Goal: Task Accomplishment & Management: Manage account settings

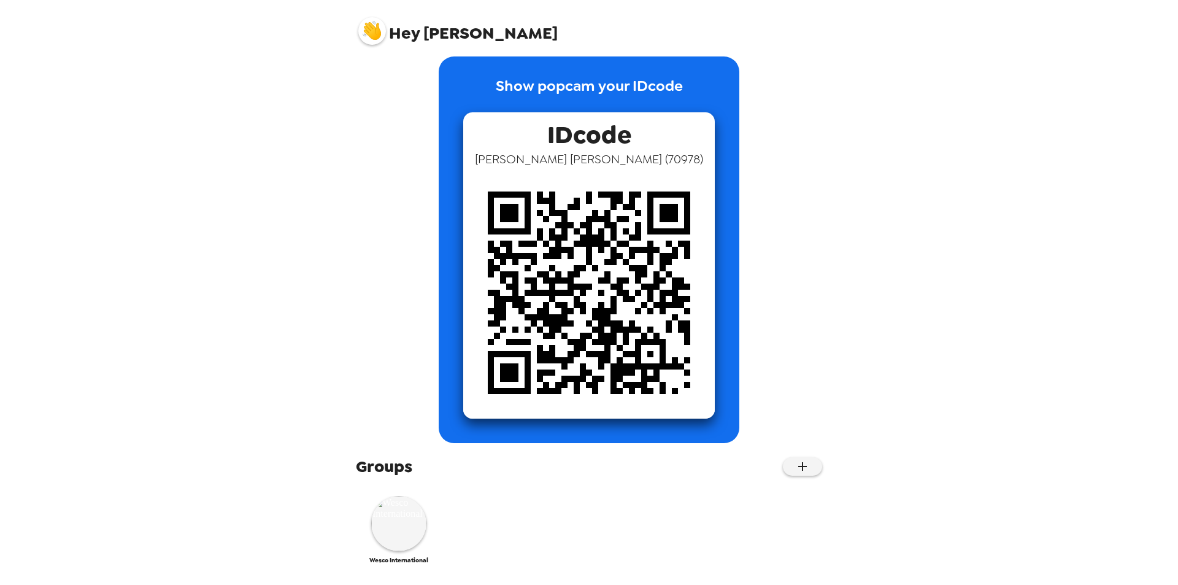
scroll to position [18, 0]
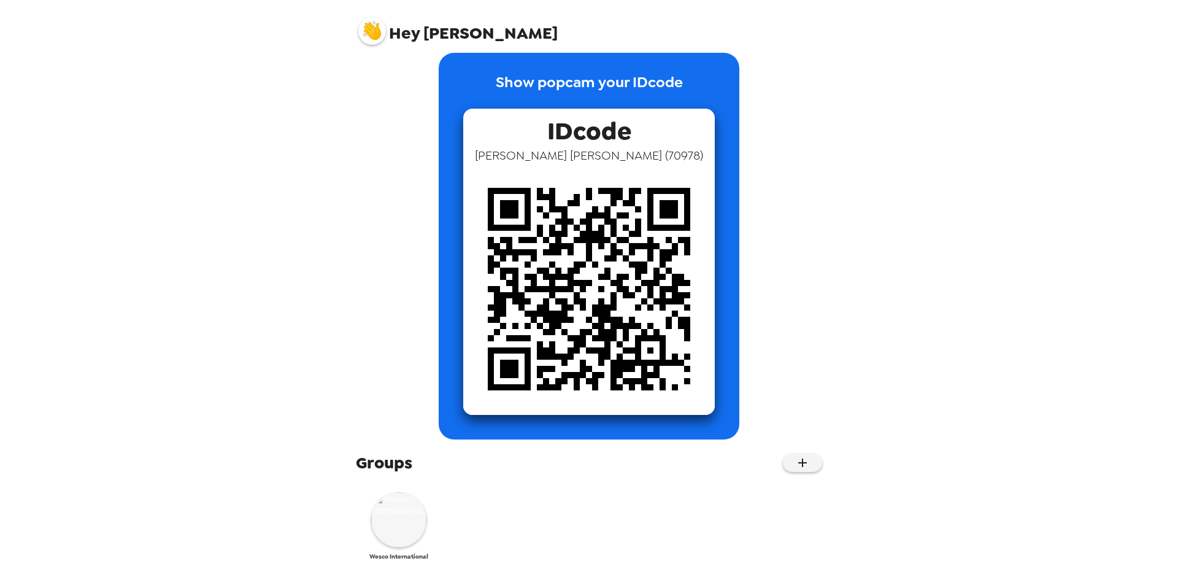
click at [398, 526] on img at bounding box center [398, 519] width 55 height 55
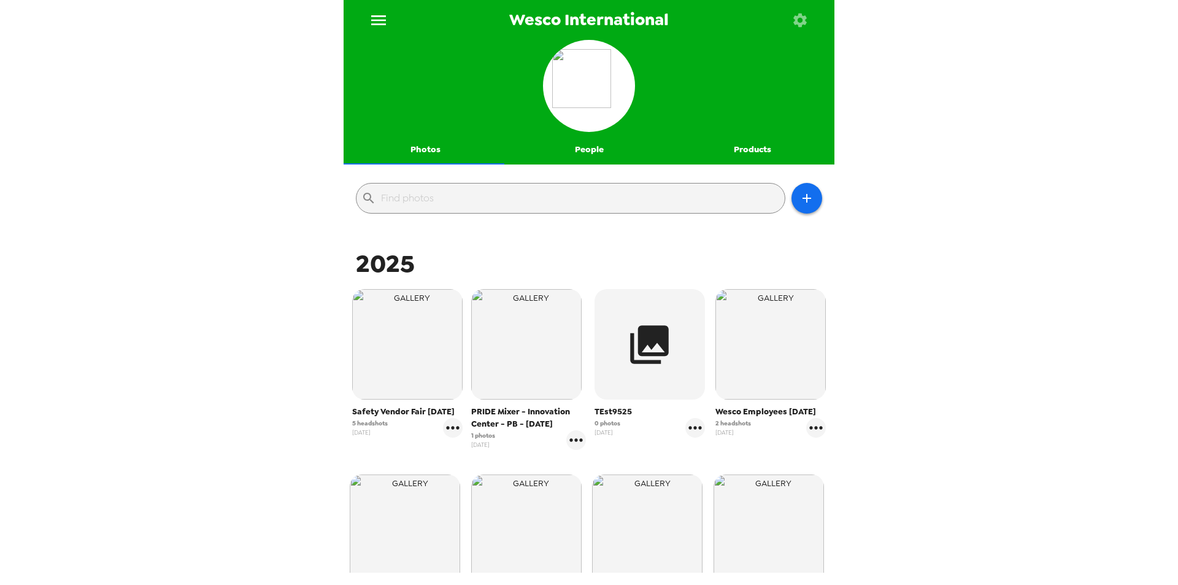
scroll to position [544, 0]
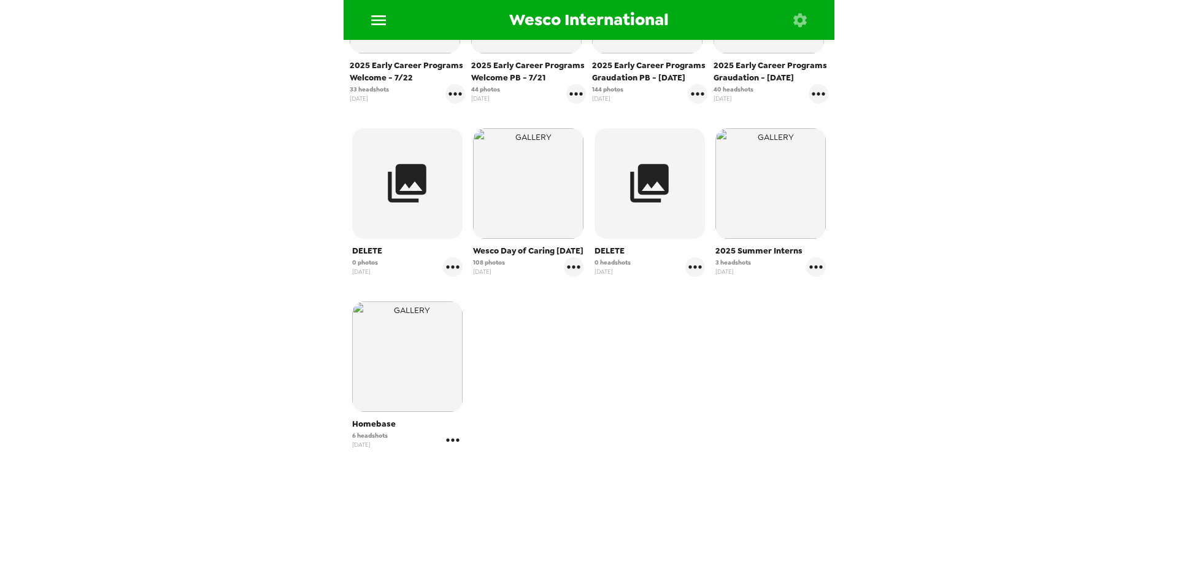
click at [458, 442] on icon "gallery menu" at bounding box center [453, 440] width 20 height 20
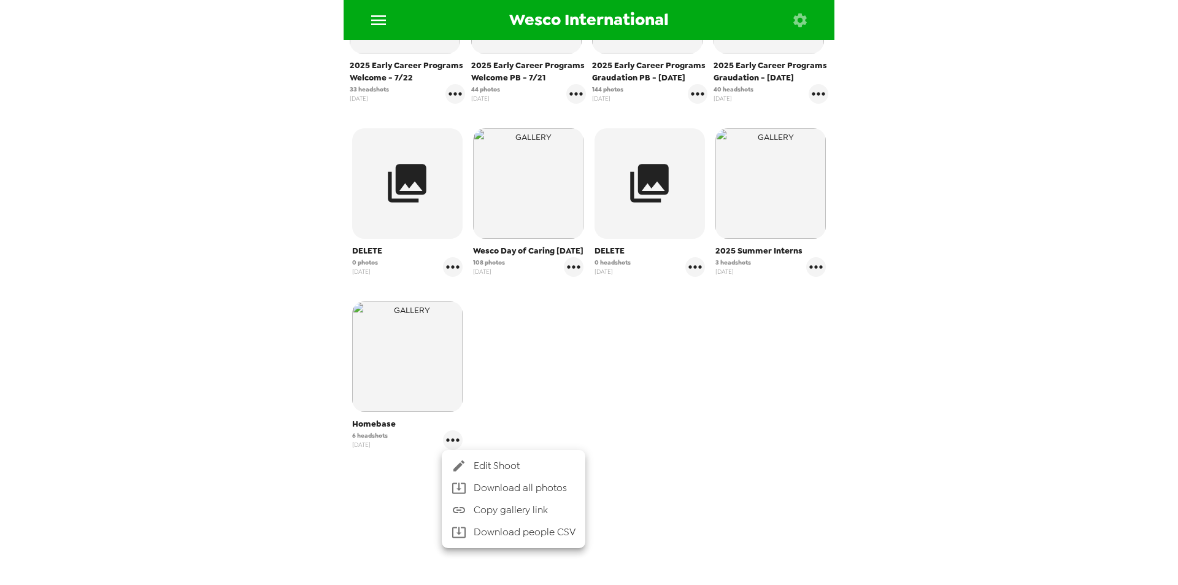
click at [660, 379] on div at bounding box center [589, 292] width 1178 height 585
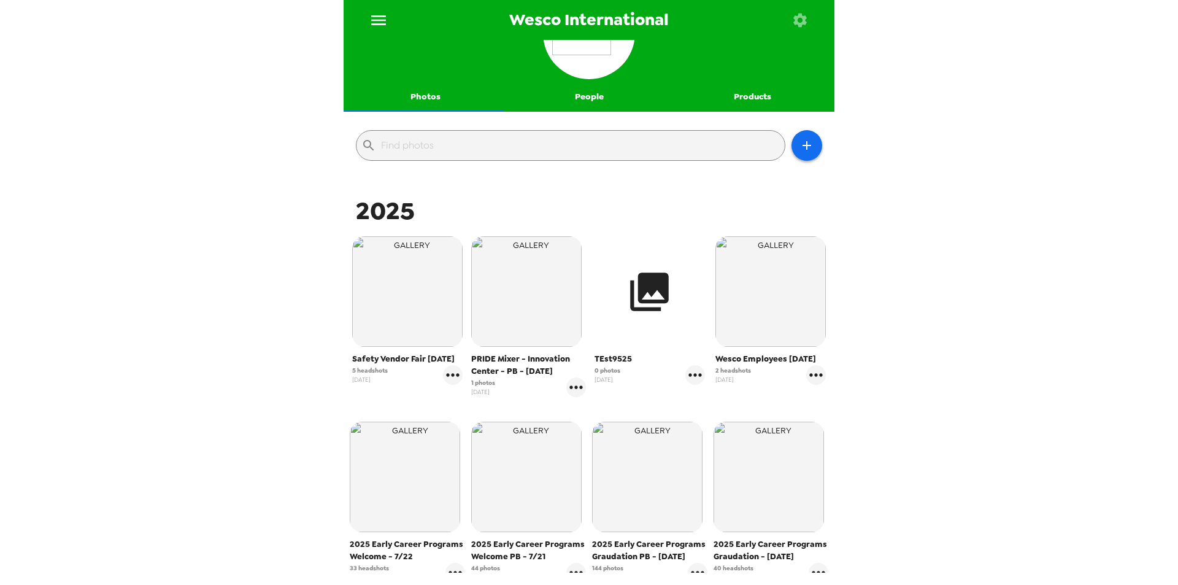
scroll to position [0, 0]
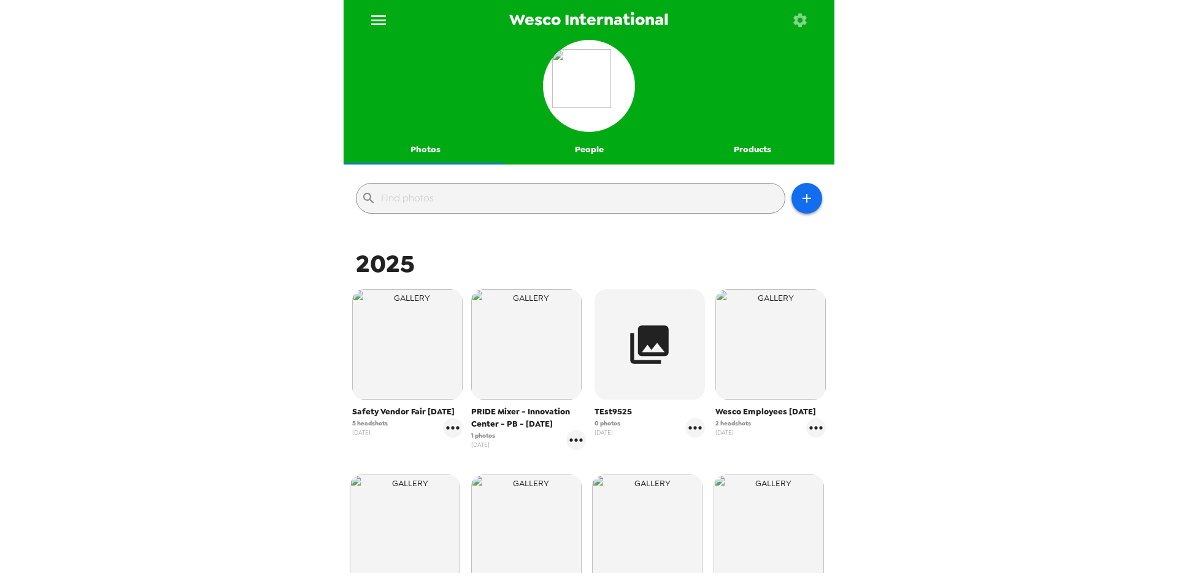
click at [740, 153] on button "Products" at bounding box center [753, 149] width 164 height 29
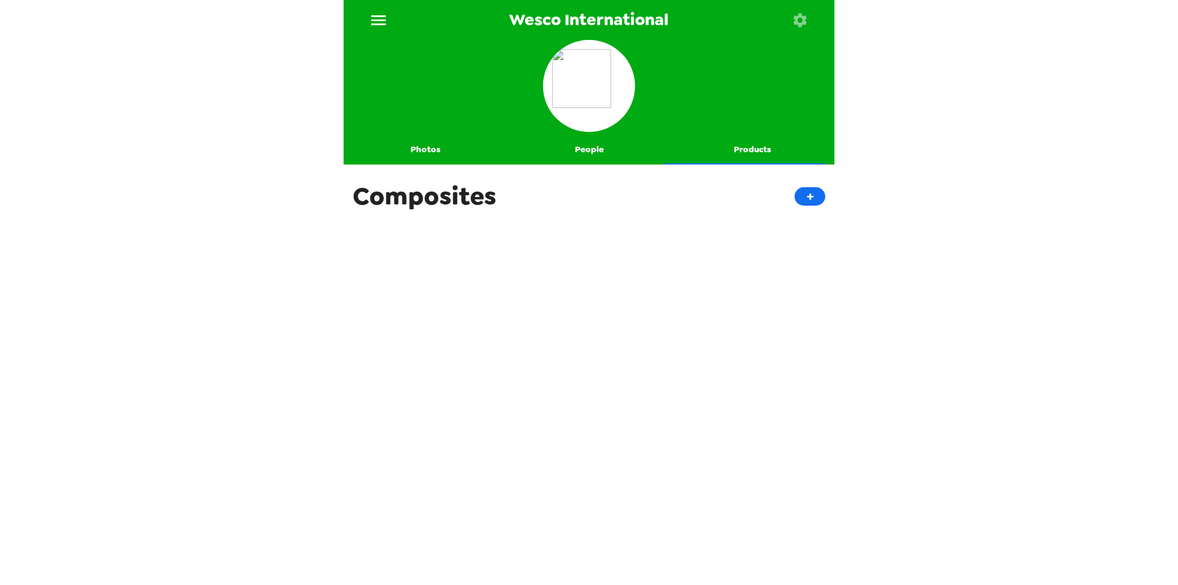
click at [591, 148] on button "People" at bounding box center [589, 149] width 164 height 29
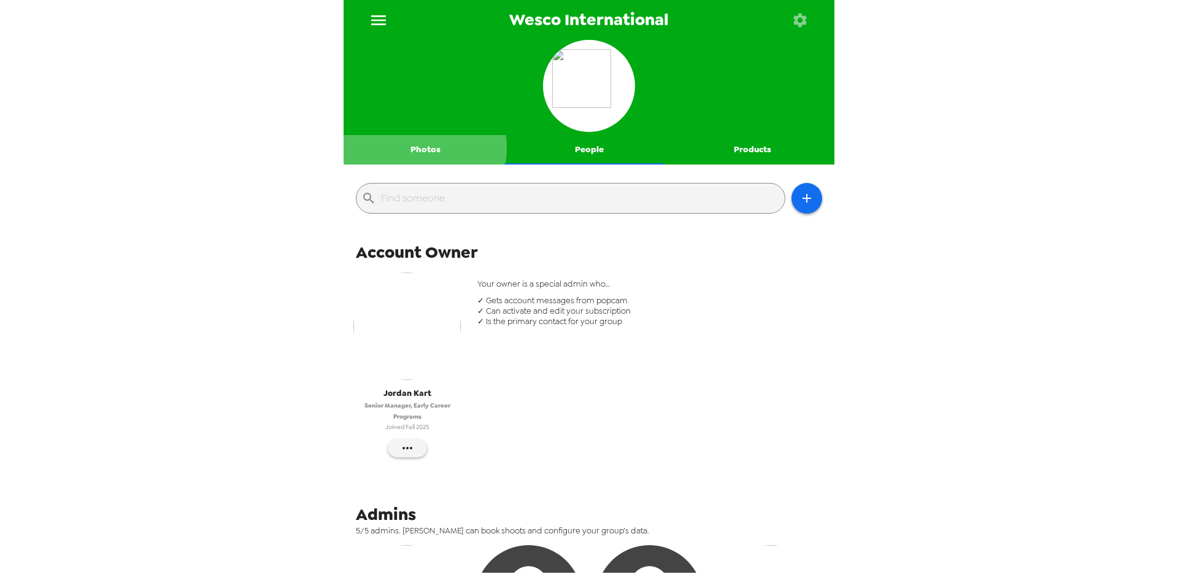
click at [409, 147] on button "Photos" at bounding box center [426, 149] width 164 height 29
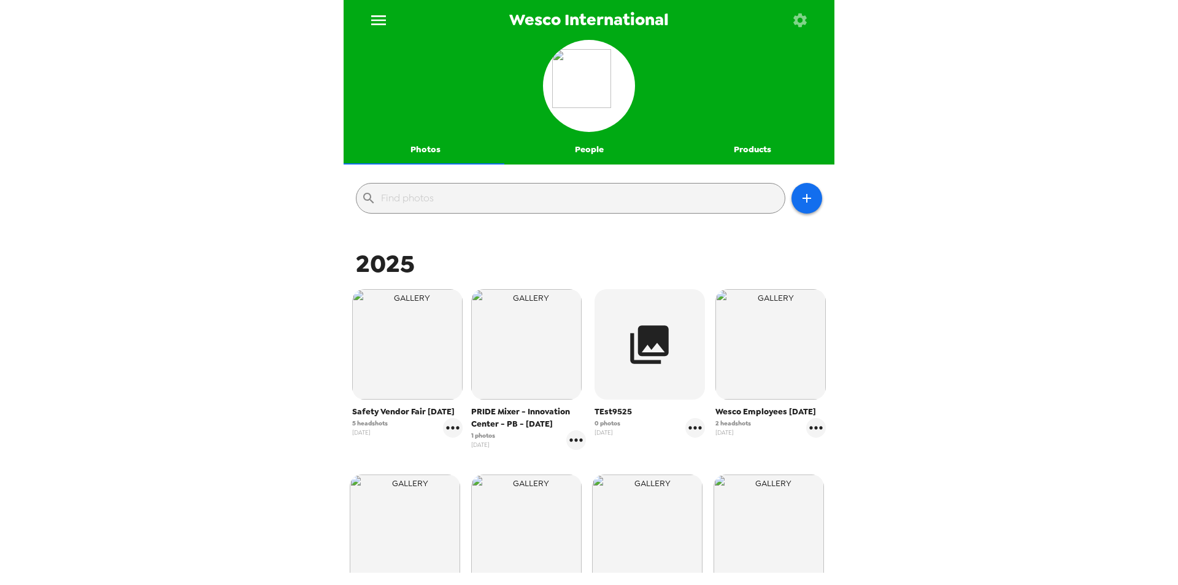
click at [381, 27] on icon "menu" at bounding box center [379, 20] width 20 height 20
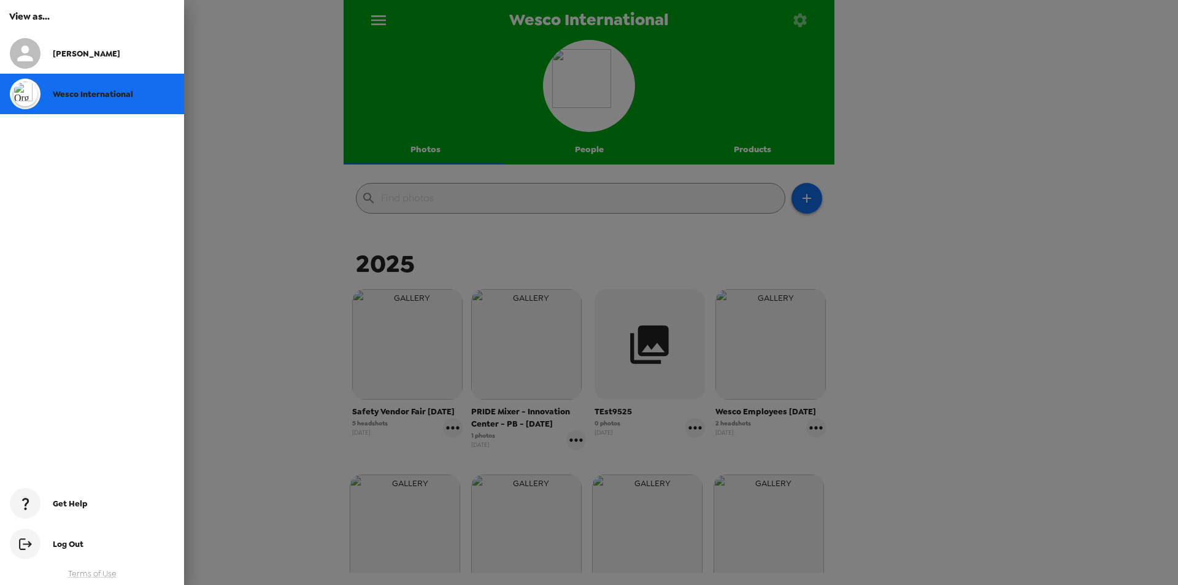
click at [381, 27] on div at bounding box center [589, 292] width 1178 height 585
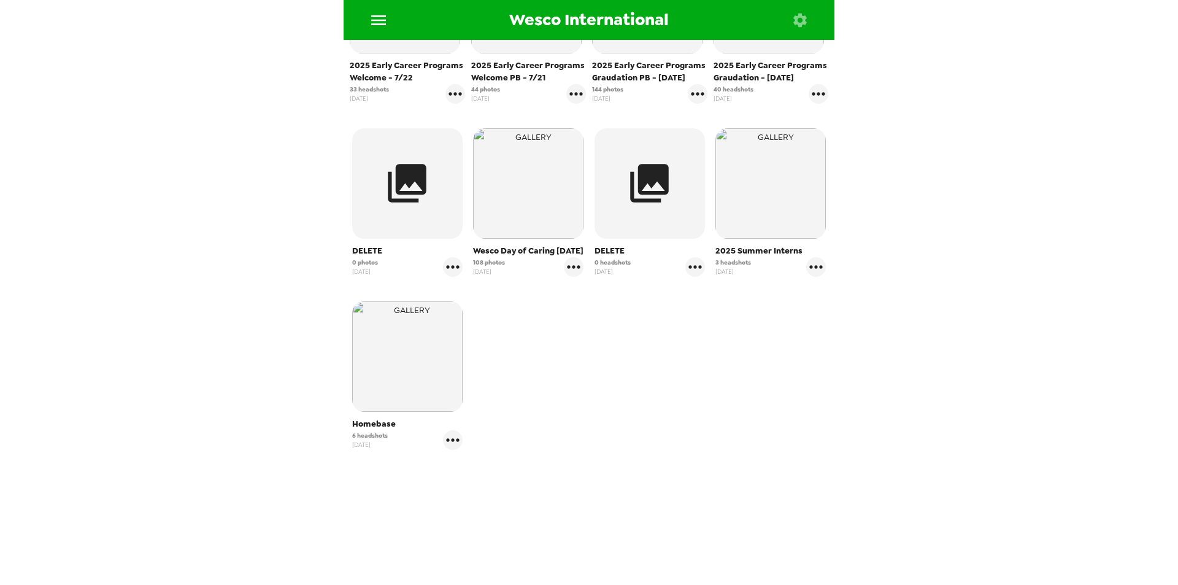
scroll to position [544, 0]
click at [407, 352] on img "button" at bounding box center [407, 356] width 110 height 110
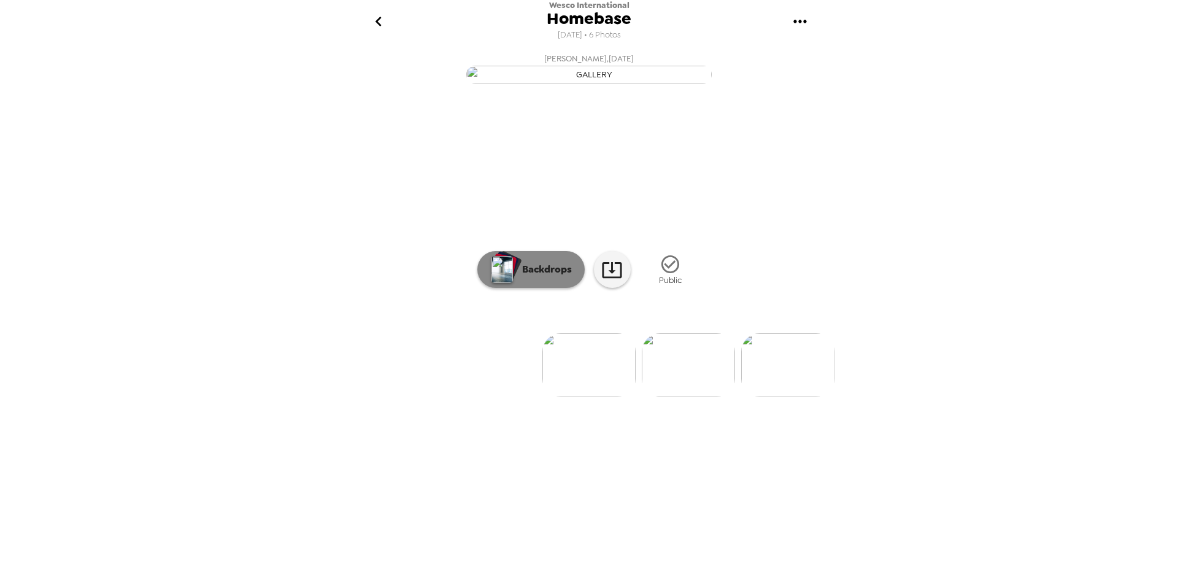
click at [525, 288] on button "Backdrops" at bounding box center [530, 269] width 107 height 37
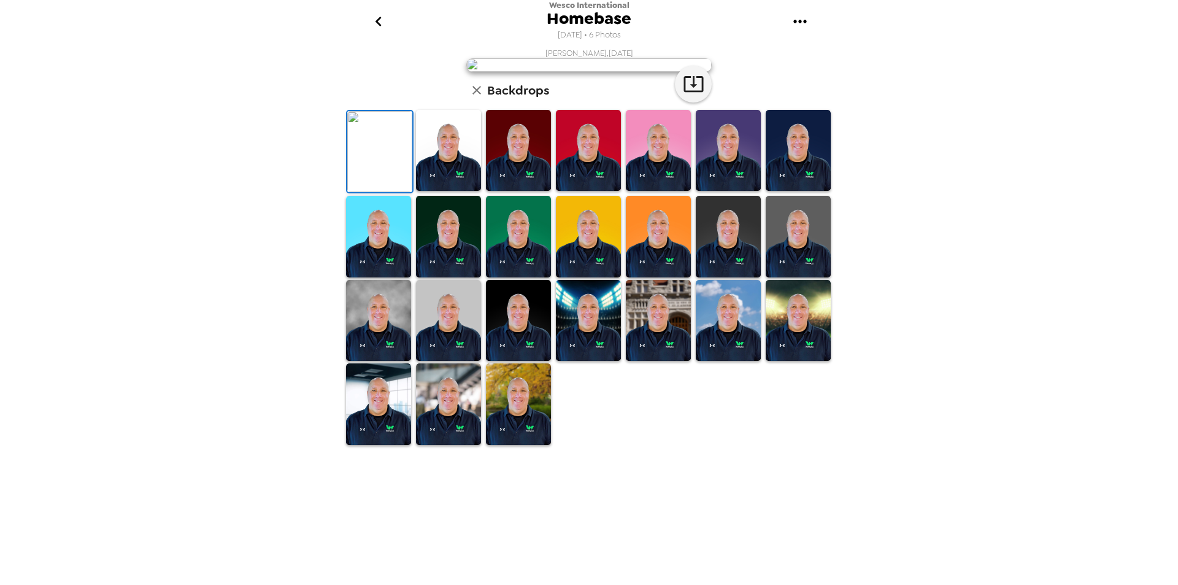
scroll to position [150, 0]
click at [687, 94] on icon "button" at bounding box center [693, 83] width 21 height 21
click at [1049, 264] on div "Wesco International Homebase [DATE] • 6 Photos [PERSON_NAME] , [DATE] Backdrops" at bounding box center [589, 292] width 1178 height 585
click at [469, 98] on icon "button" at bounding box center [476, 90] width 15 height 15
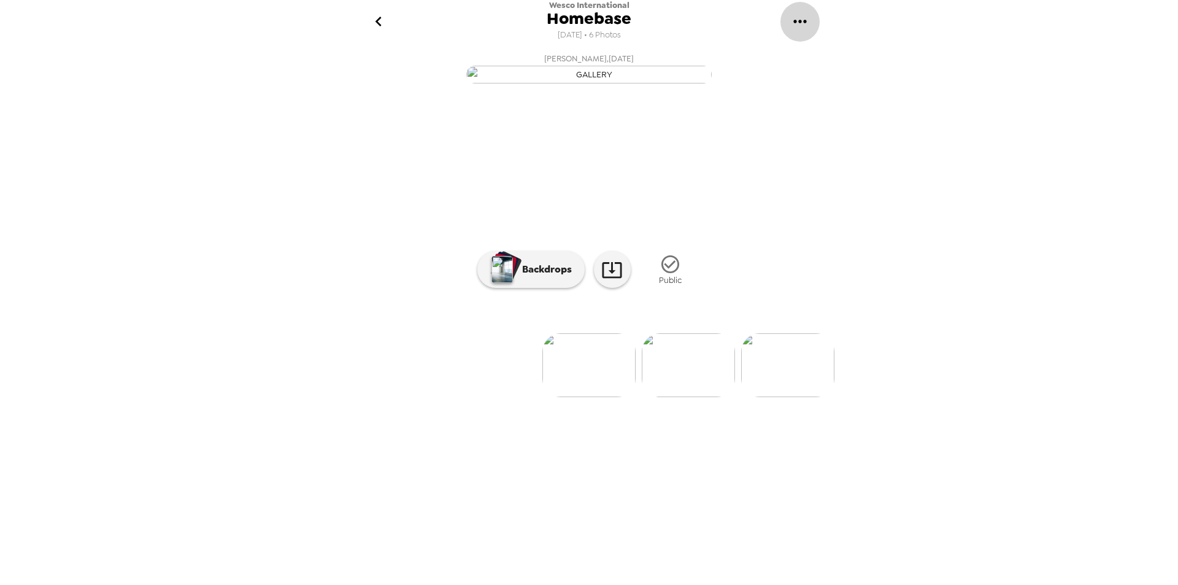
click at [794, 21] on icon "gallery menu" at bounding box center [799, 21] width 13 height 3
click at [836, 61] on span "Edit Shoot" at bounding box center [863, 57] width 102 height 15
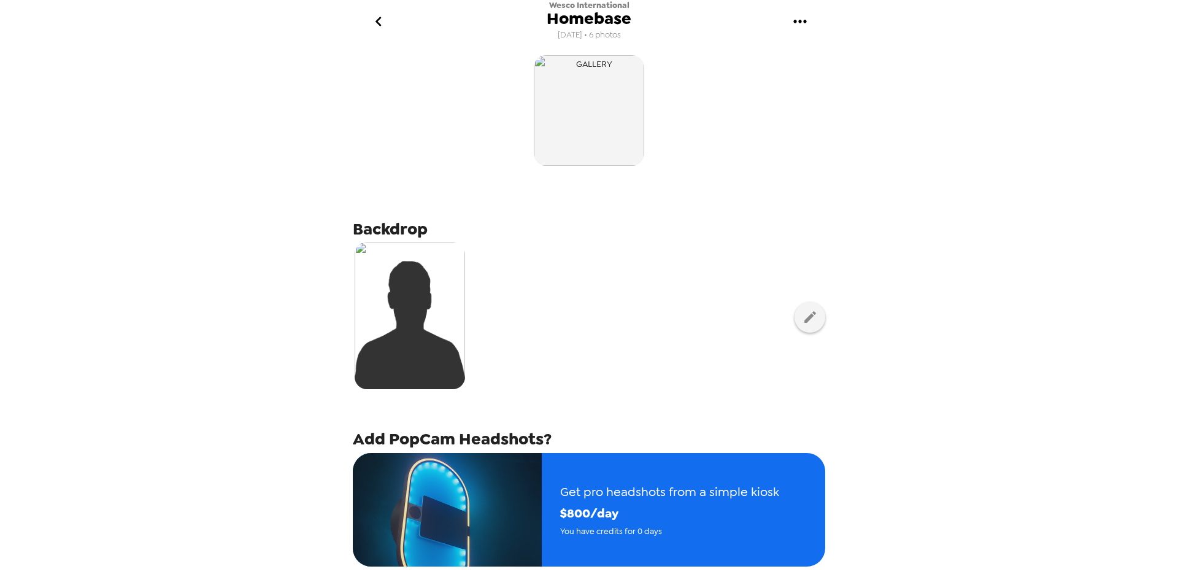
click at [381, 23] on icon "go back" at bounding box center [379, 22] width 20 height 20
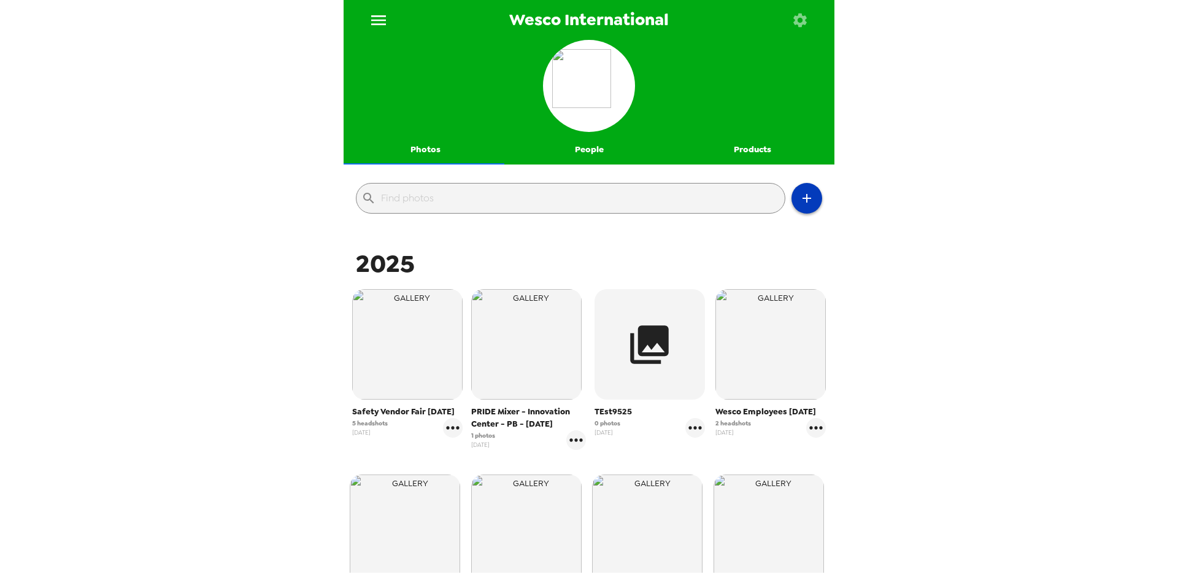
click at [800, 201] on icon "button" at bounding box center [806, 198] width 15 height 15
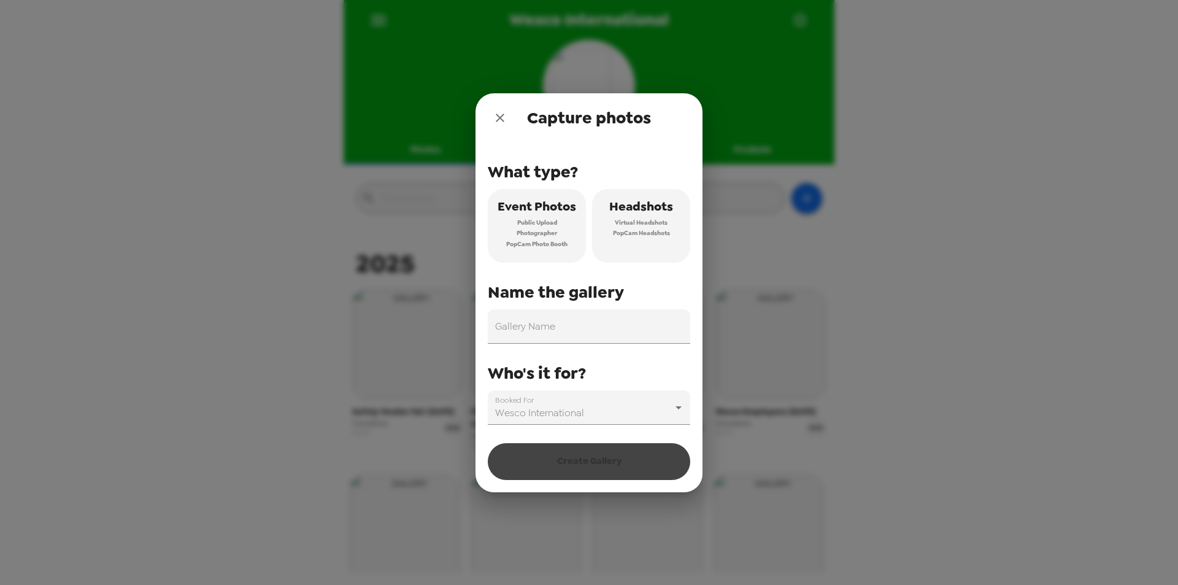
click at [664, 218] on span "Virtual Headshots" at bounding box center [641, 222] width 53 height 11
click at [512, 328] on input "Gallery Name" at bounding box center [589, 326] width 202 height 34
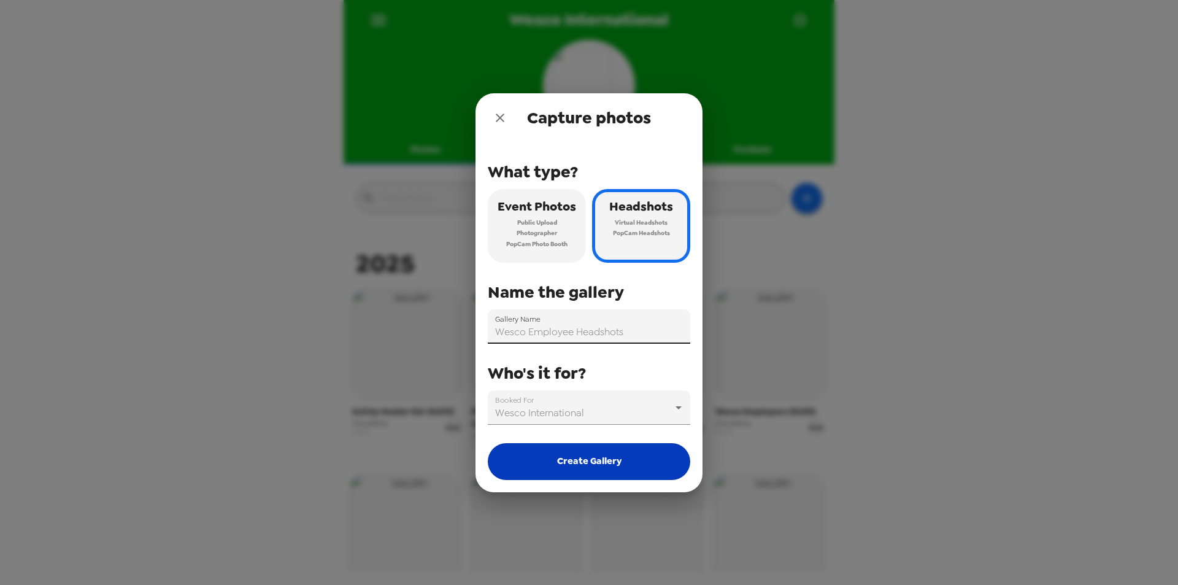
type input "Wesco Employee Headshots"
click at [578, 461] on button "Create Gallery" at bounding box center [589, 461] width 202 height 37
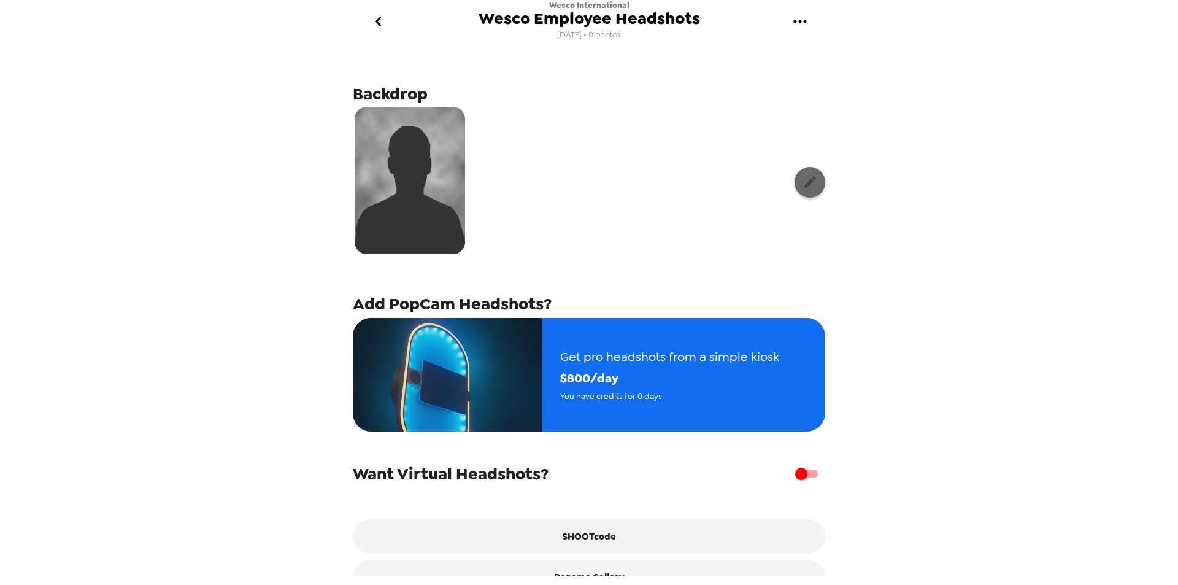
click at [800, 190] on button "button" at bounding box center [810, 182] width 31 height 31
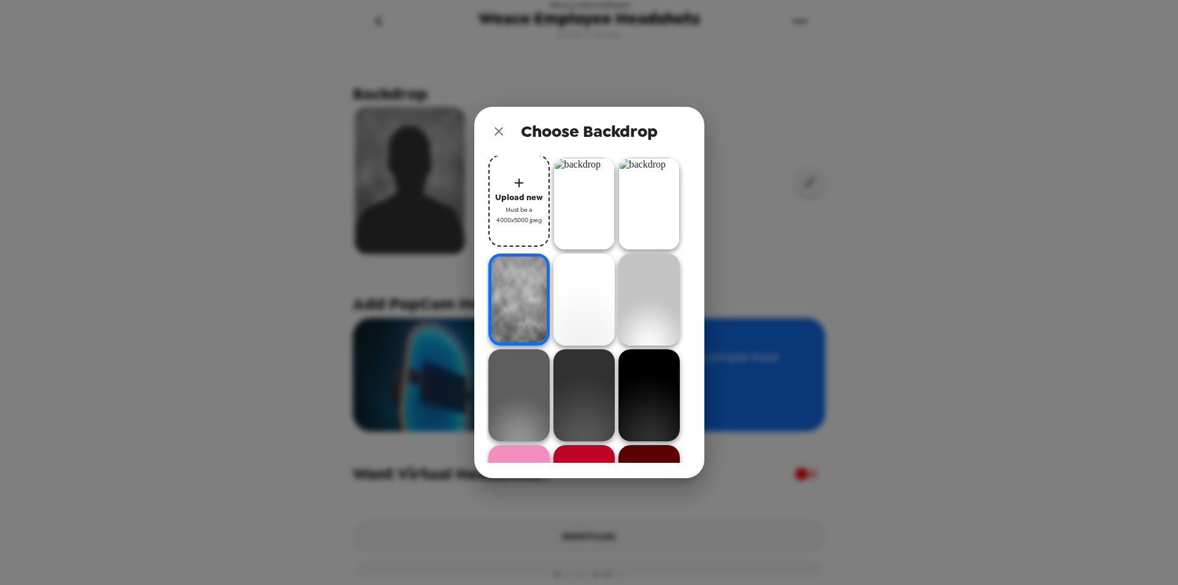
click at [602, 210] on img at bounding box center [583, 204] width 61 height 92
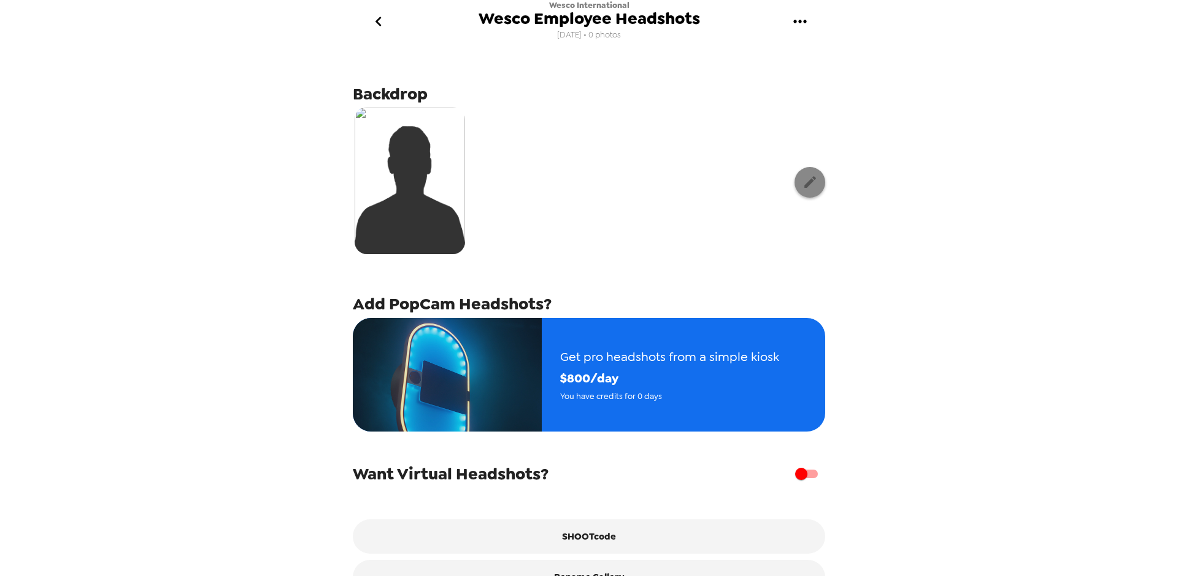
click at [806, 187] on icon "button" at bounding box center [809, 181] width 15 height 15
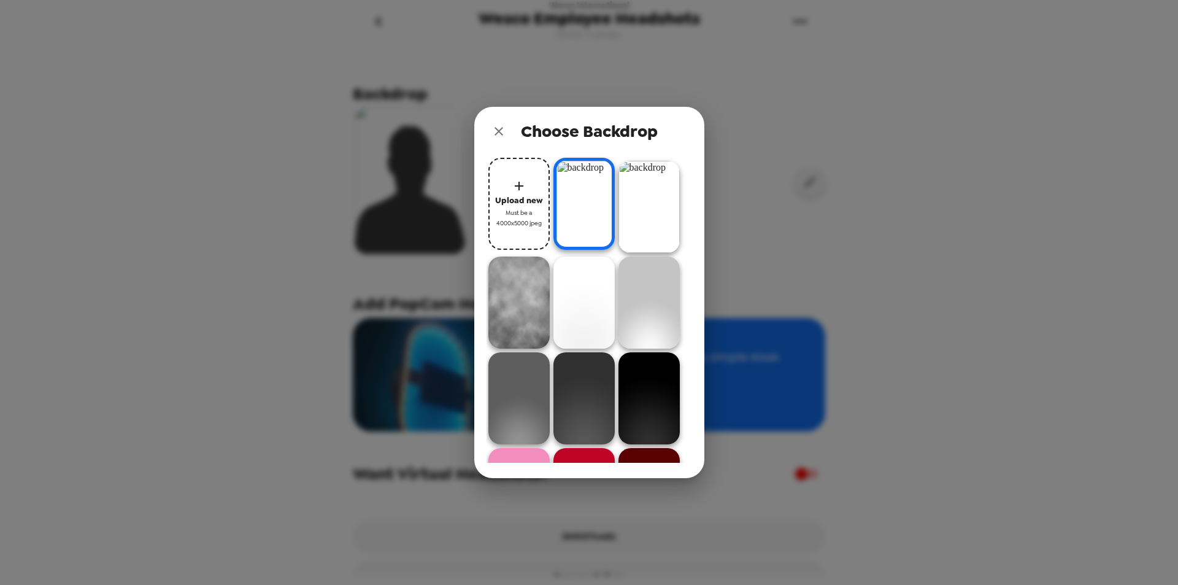
click at [665, 202] on img at bounding box center [648, 207] width 61 height 92
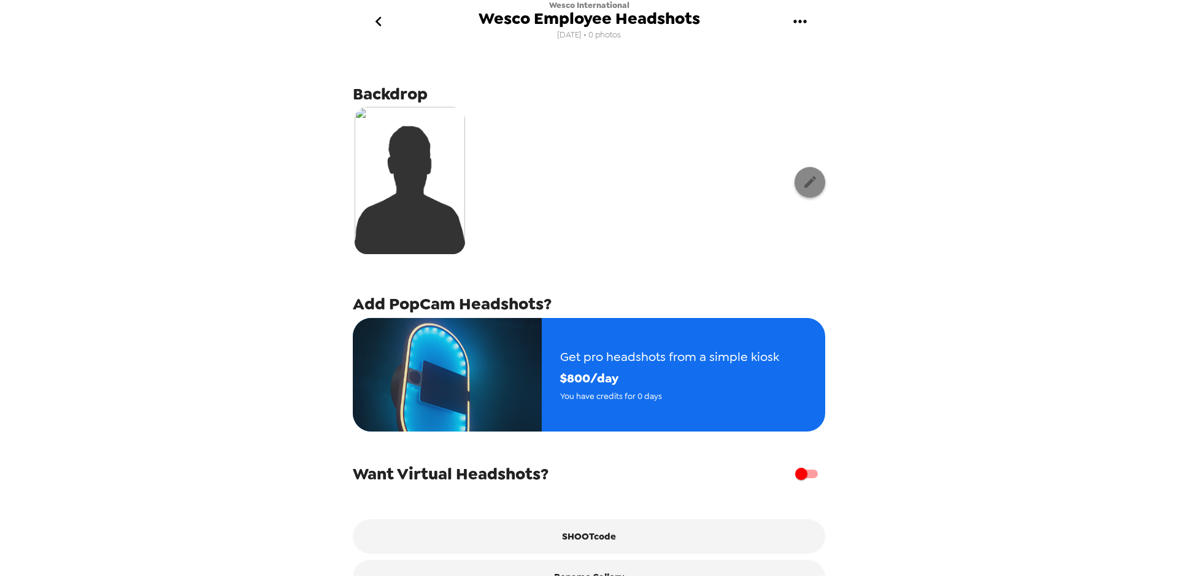
click at [798, 196] on button "button" at bounding box center [810, 182] width 31 height 31
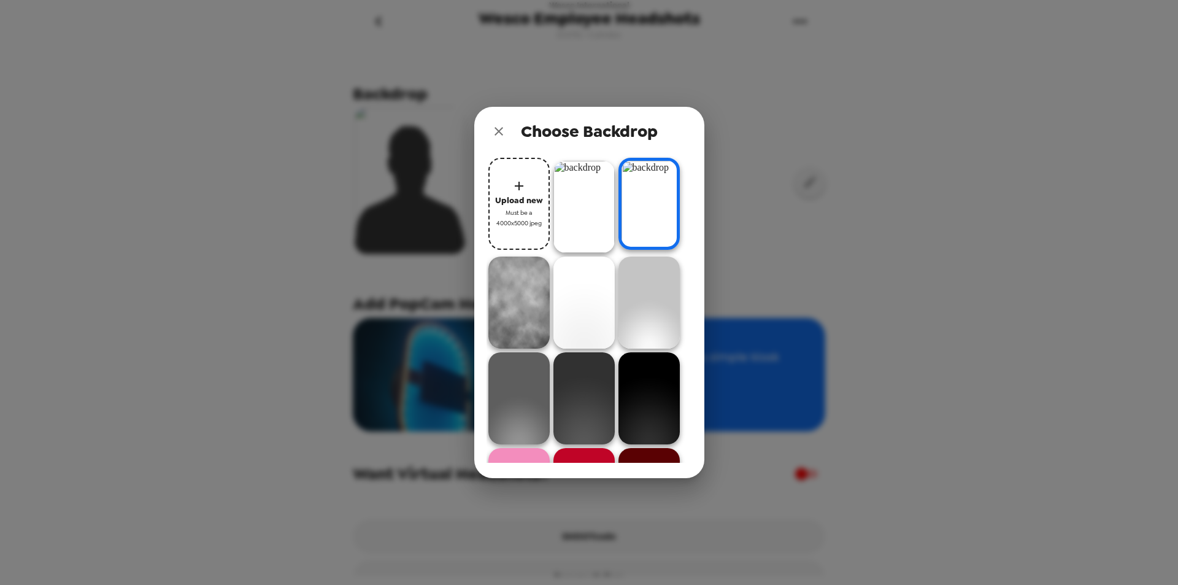
click at [502, 203] on span "Upload new" at bounding box center [519, 200] width 48 height 14
click at [502, 138] on icon "close" at bounding box center [498, 131] width 15 height 15
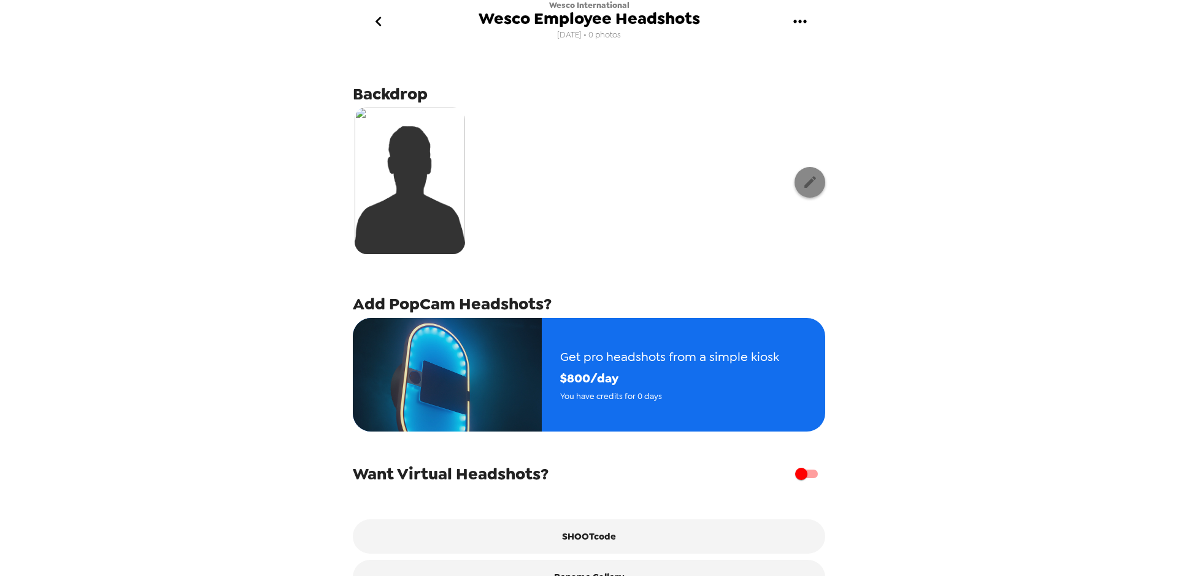
click at [802, 185] on icon "button" at bounding box center [809, 181] width 15 height 15
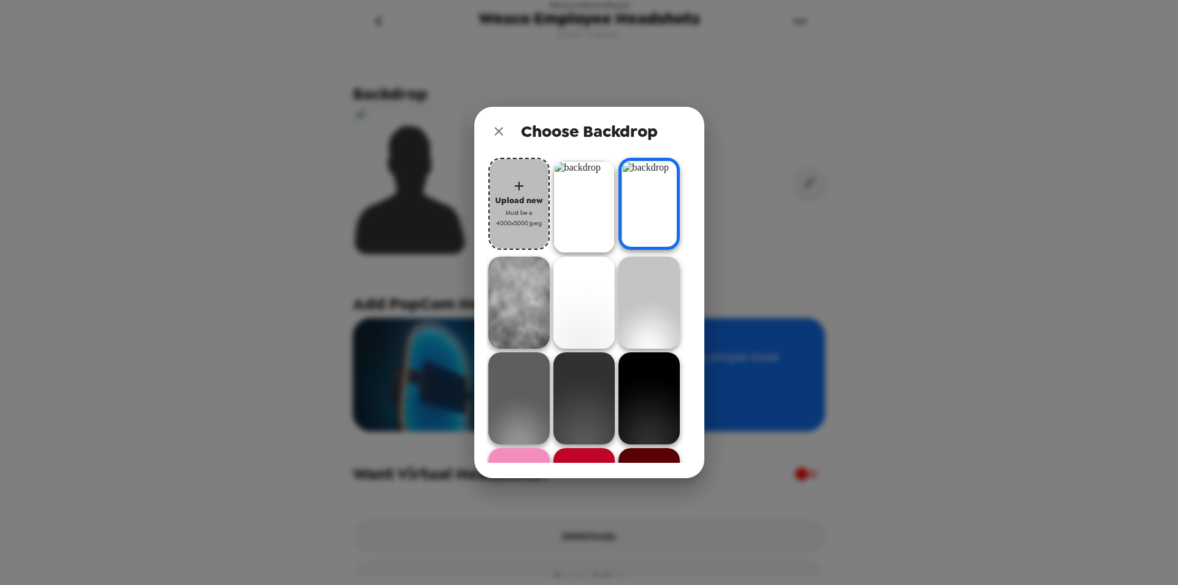
click at [523, 194] on span "Upload new" at bounding box center [519, 200] width 48 height 14
click at [766, 152] on div "Choose Backdrop Upload new Must be a 4000x5000 jpeg" at bounding box center [589, 292] width 1178 height 585
click at [505, 194] on span "Upload new" at bounding box center [519, 200] width 48 height 14
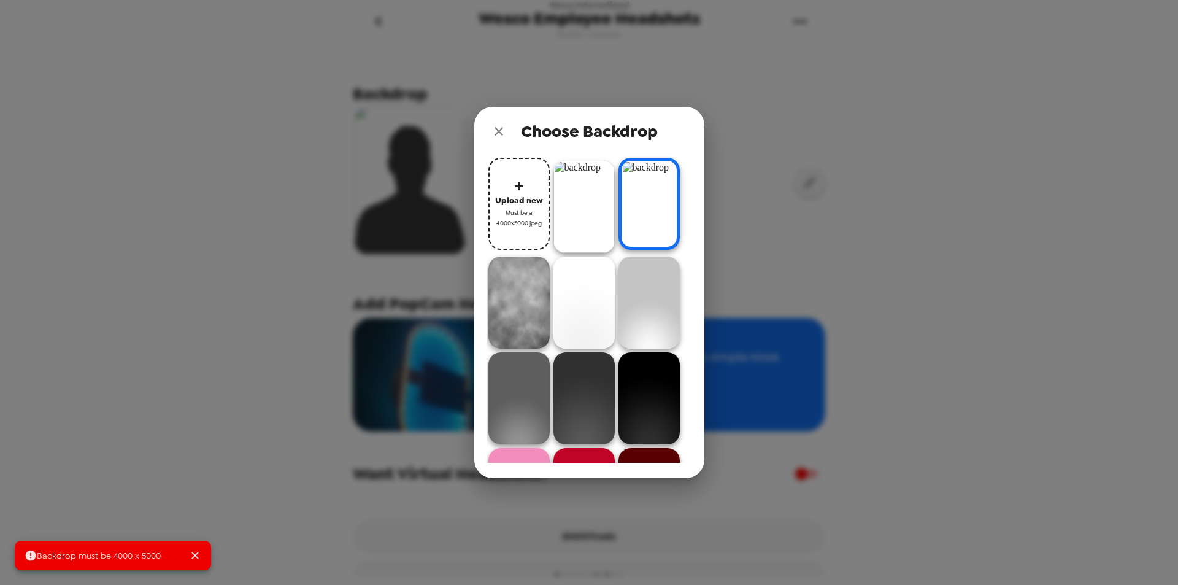
click at [499, 130] on icon "close" at bounding box center [499, 131] width 9 height 9
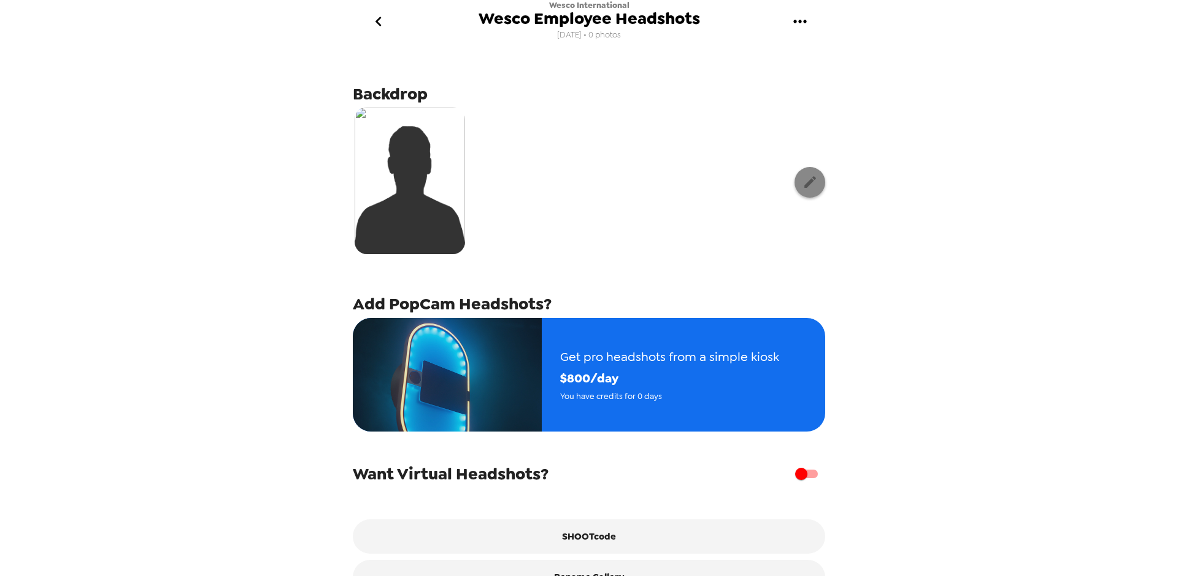
click at [804, 184] on icon "button" at bounding box center [810, 182] width 12 height 12
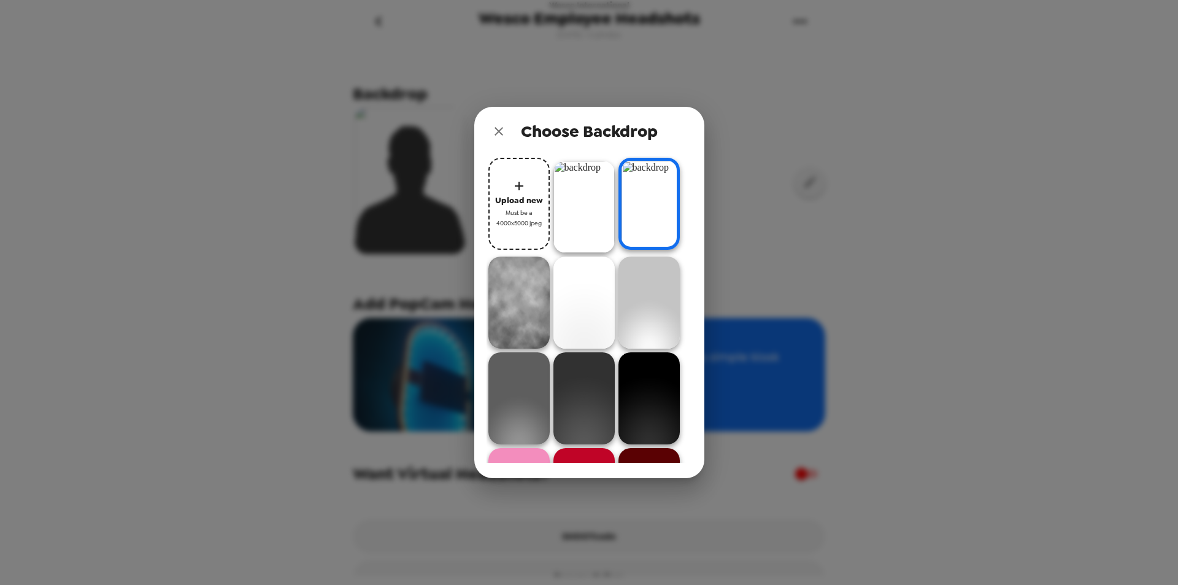
click at [597, 212] on img at bounding box center [583, 207] width 61 height 92
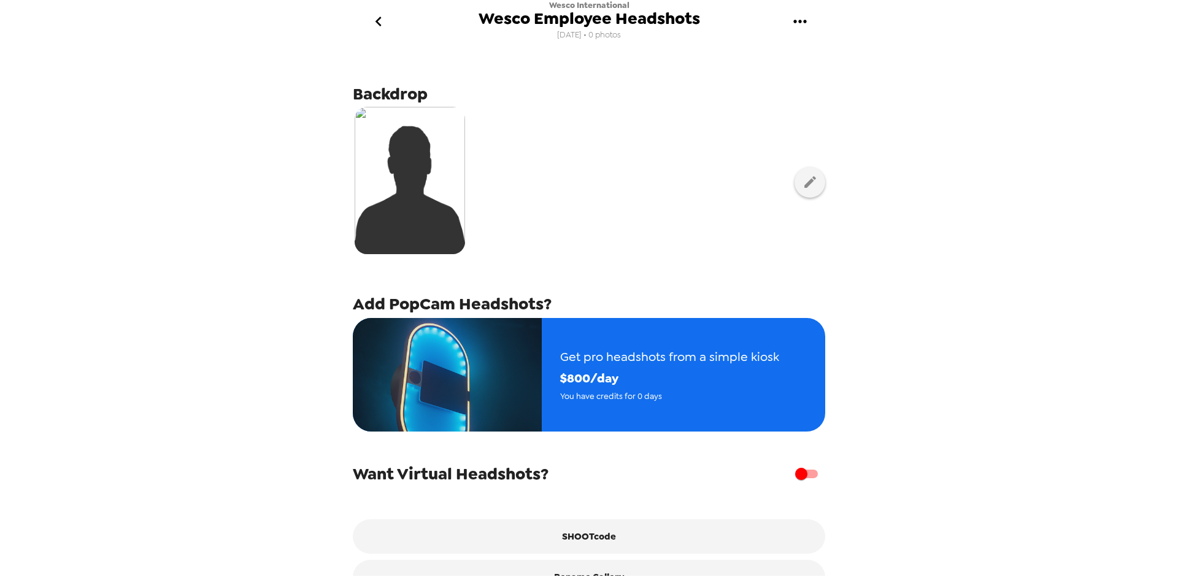
click at [631, 204] on div at bounding box center [589, 182] width 472 height 154
click at [378, 26] on icon "go back" at bounding box center [379, 22] width 20 height 20
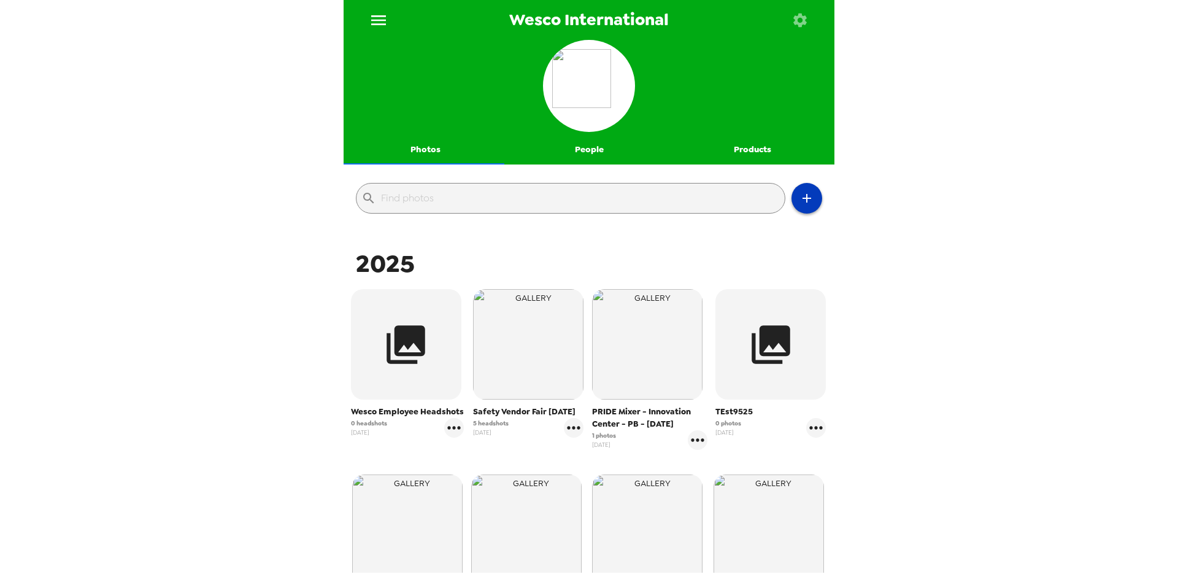
click at [799, 197] on icon "button" at bounding box center [806, 198] width 15 height 15
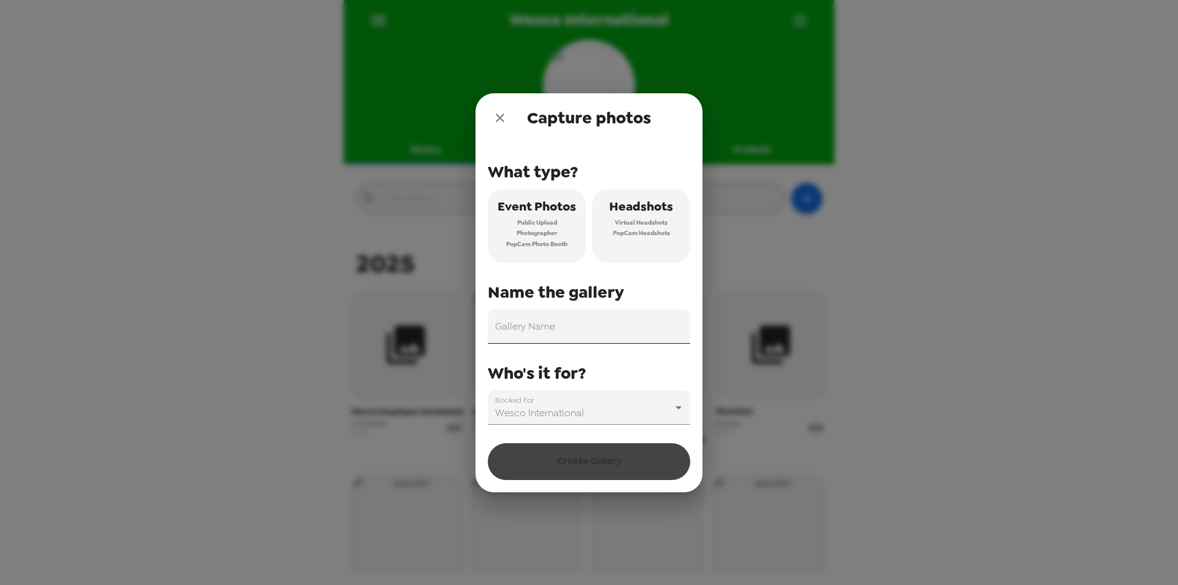
click at [595, 325] on input "Gallery Name" at bounding box center [589, 326] width 202 height 34
type input "Wesco Anixter Employee Headshot"
click at [520, 369] on span "Who's it for?" at bounding box center [537, 373] width 98 height 22
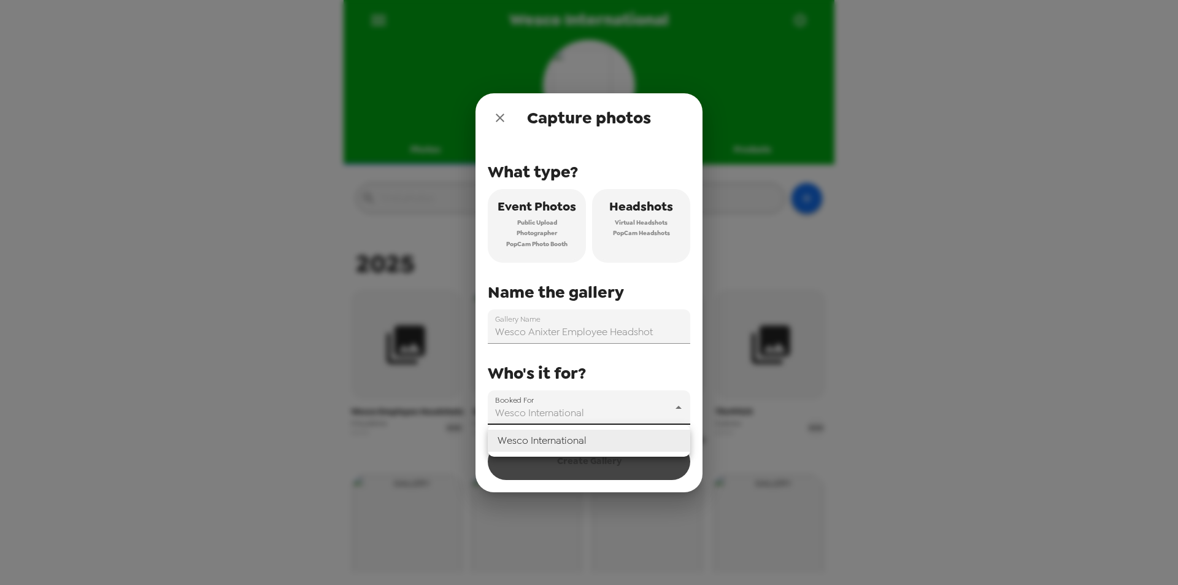
click at [561, 399] on body "Wesco International Photos People Products ​ 2025 Wesco Employee Headshots 0 he…" at bounding box center [589, 292] width 1178 height 585
click at [575, 436] on li "Wesco International" at bounding box center [589, 440] width 202 height 22
click at [591, 461] on div "What type? Event Photos Public Upload Photographer PopCam Photo Booth Headshots…" at bounding box center [589, 310] width 202 height 337
click at [668, 222] on button "Headshots Virtual Headshots PopCam Headshots" at bounding box center [641, 226] width 98 height 74
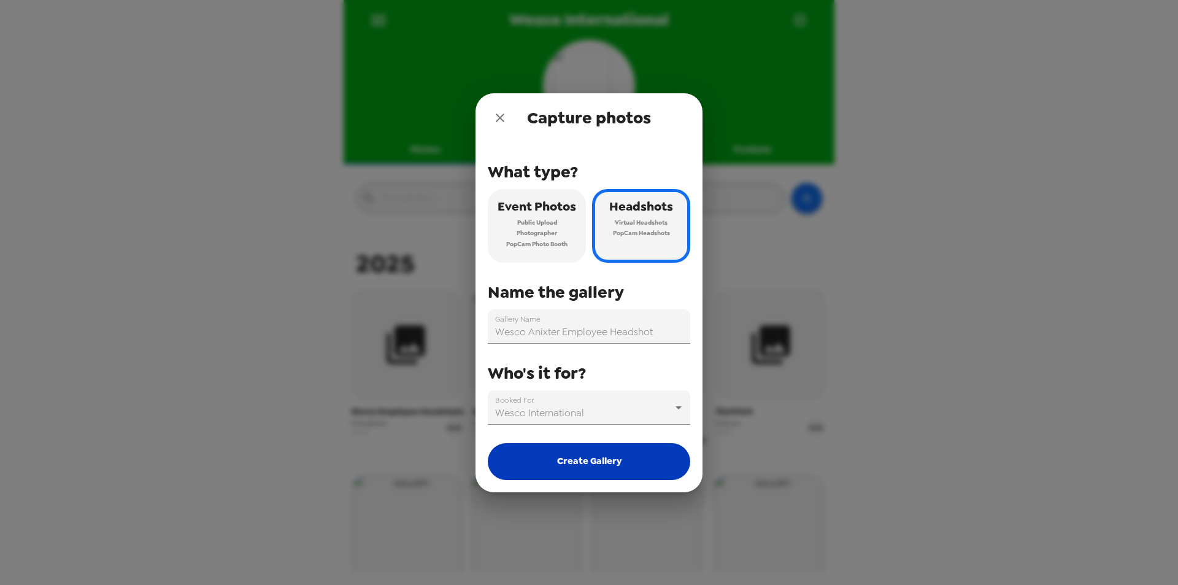
click at [577, 466] on button "Create Gallery" at bounding box center [589, 461] width 202 height 37
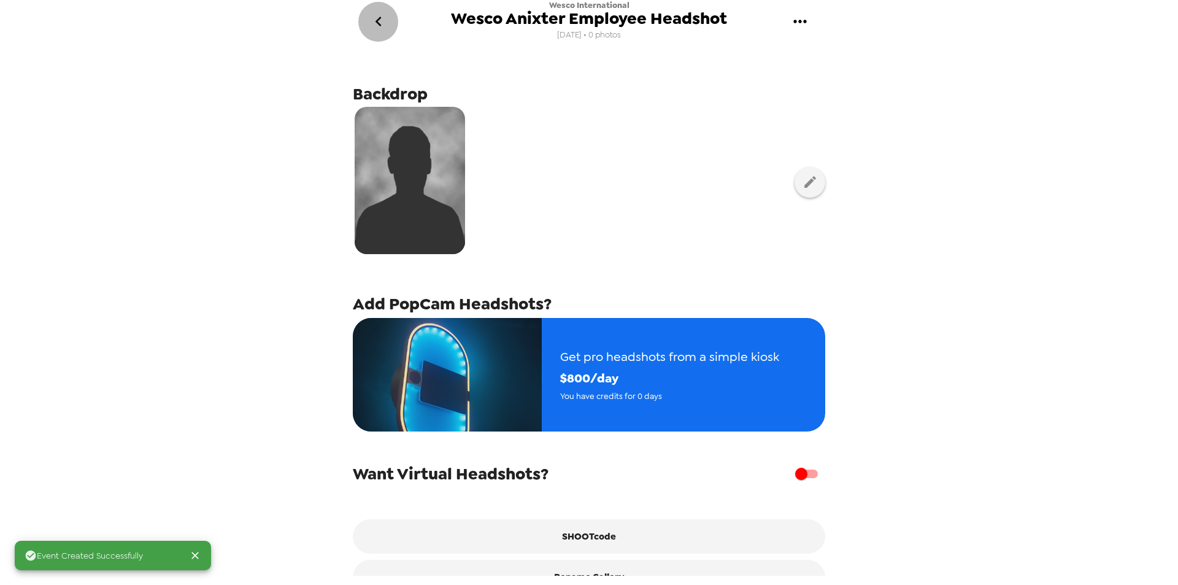
click at [380, 24] on icon "go back" at bounding box center [379, 22] width 20 height 20
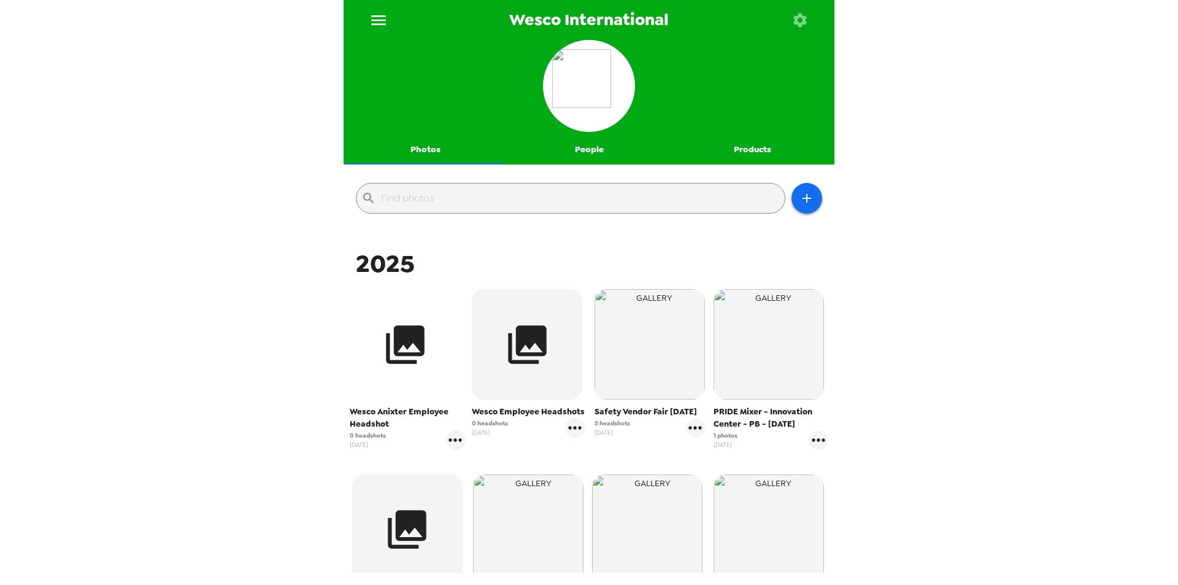
click at [406, 345] on icon "button" at bounding box center [405, 344] width 39 height 39
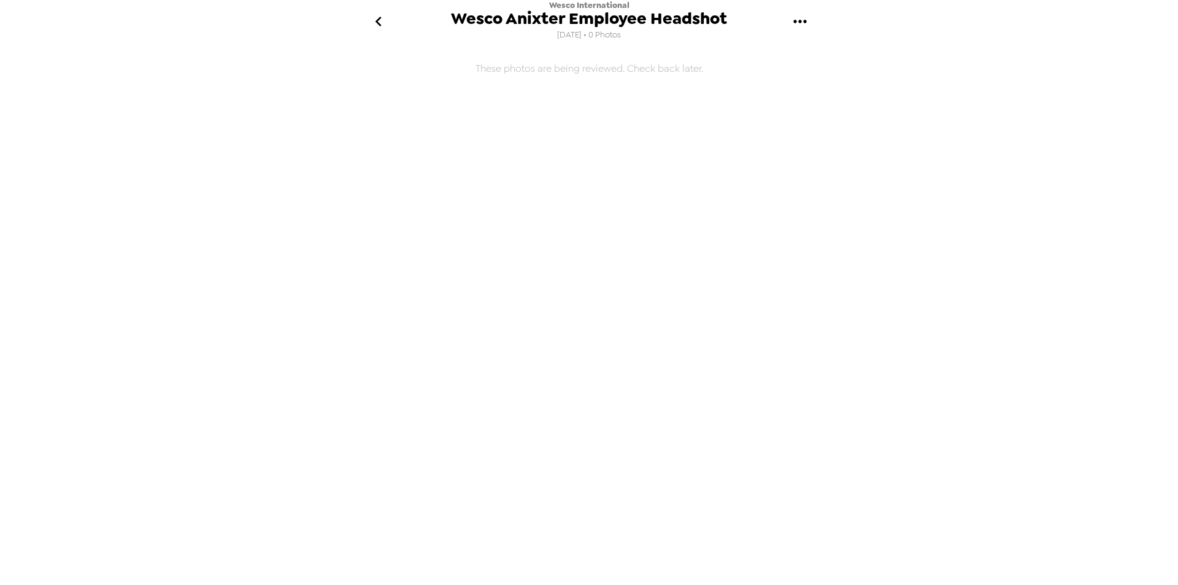
click at [379, 29] on icon "go back" at bounding box center [379, 22] width 20 height 20
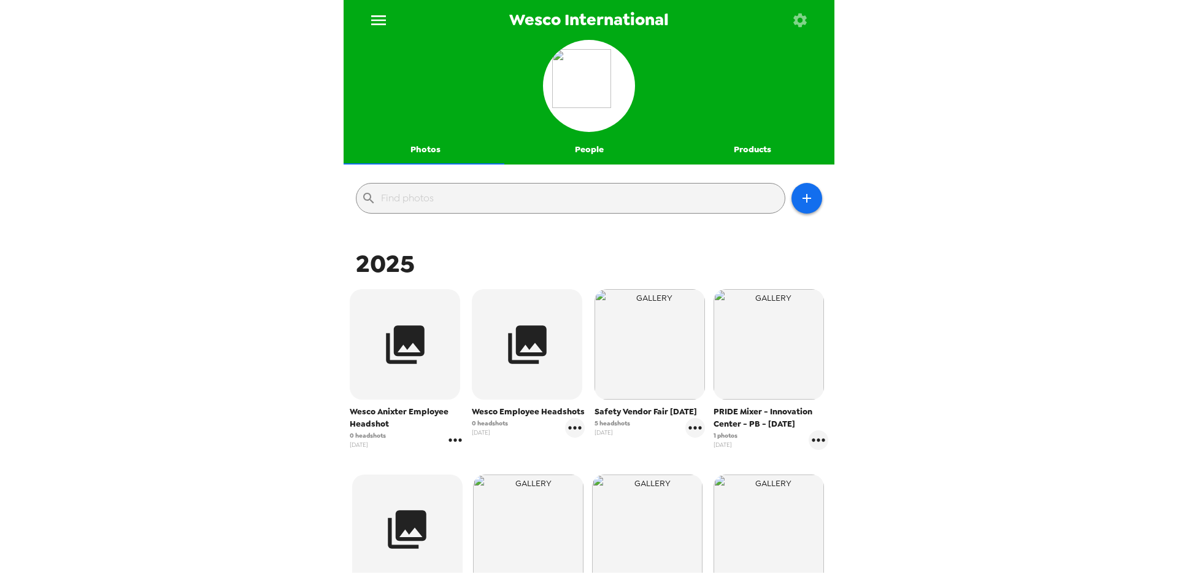
click at [456, 444] on icon "gallery menu" at bounding box center [455, 440] width 20 height 20
click at [482, 465] on span "Edit Shoot" at bounding box center [526, 465] width 102 height 15
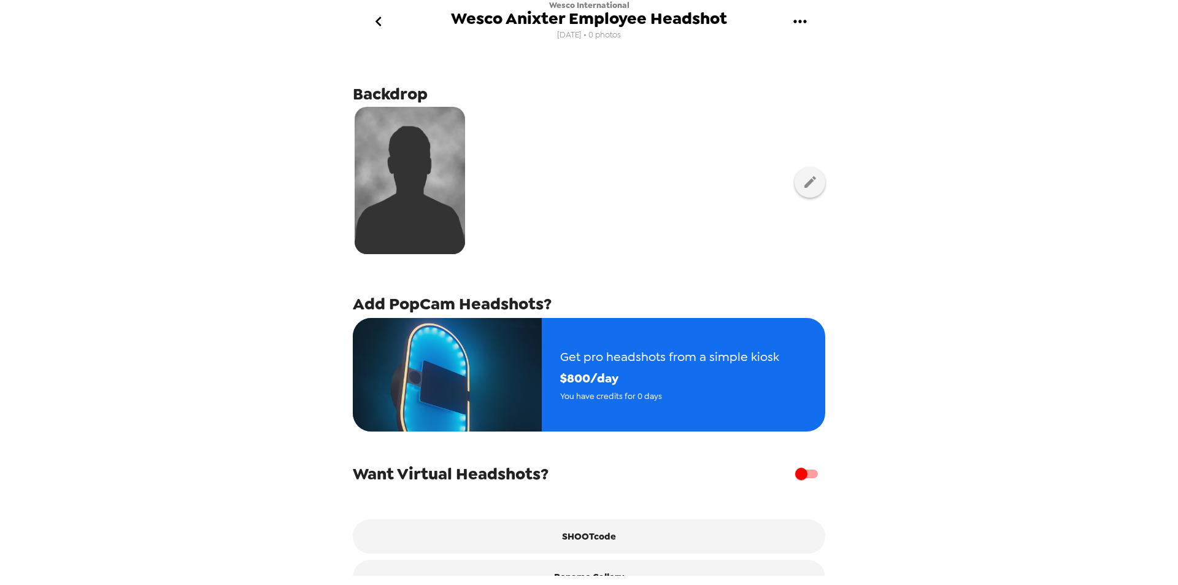
click at [706, 20] on span "Wesco Anixter Employee Headshot" at bounding box center [589, 18] width 276 height 17
click at [724, 18] on span "Wesco Anixter Employee Headshot" at bounding box center [589, 18] width 276 height 17
click at [802, 180] on icon "button" at bounding box center [809, 181] width 15 height 15
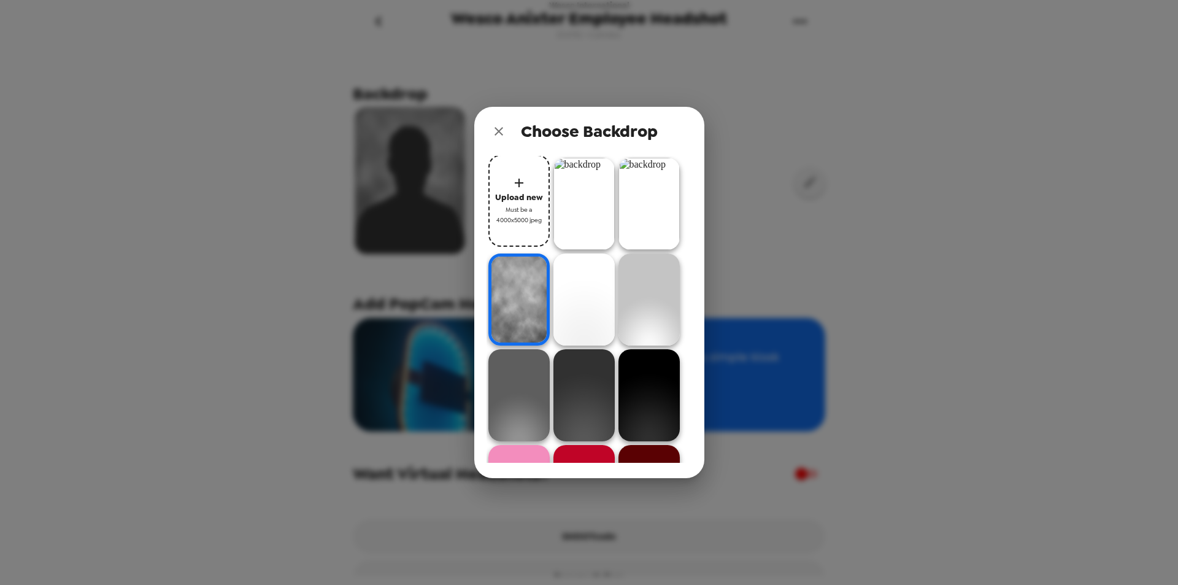
click at [495, 136] on icon "close" at bounding box center [498, 131] width 15 height 15
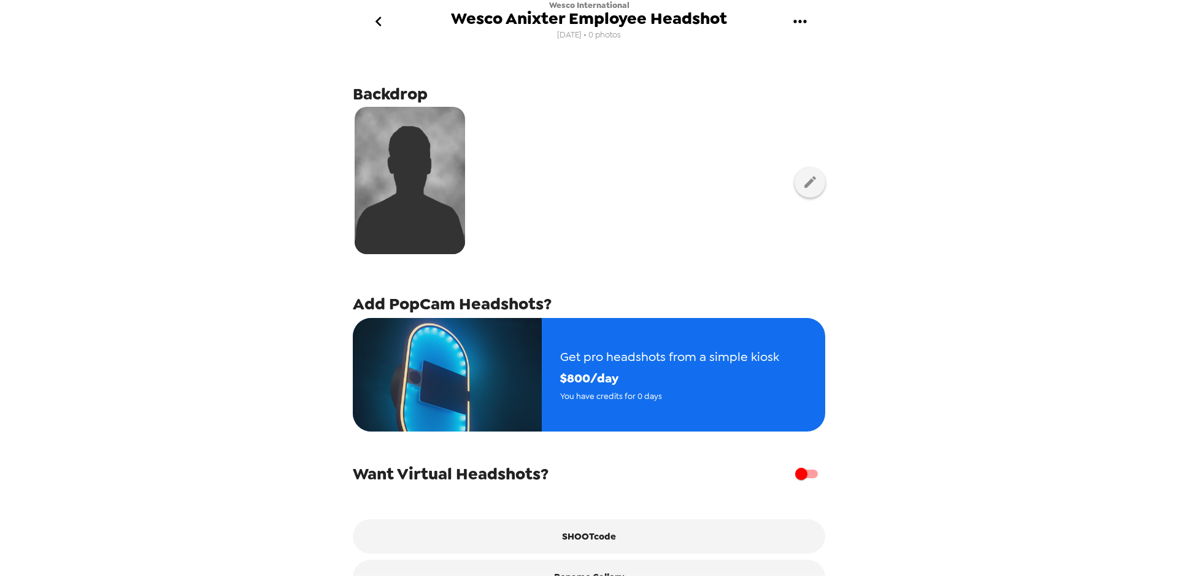
click at [701, 23] on span "Wesco Anixter Employee Headshot" at bounding box center [589, 18] width 276 height 17
click at [718, 20] on span "Wesco Anixter Employee Headshot" at bounding box center [589, 18] width 276 height 17
click at [792, 18] on icon "gallery menu" at bounding box center [800, 22] width 20 height 20
click at [810, 54] on div at bounding box center [801, 57] width 22 height 15
click at [382, 24] on icon "go back" at bounding box center [379, 22] width 20 height 20
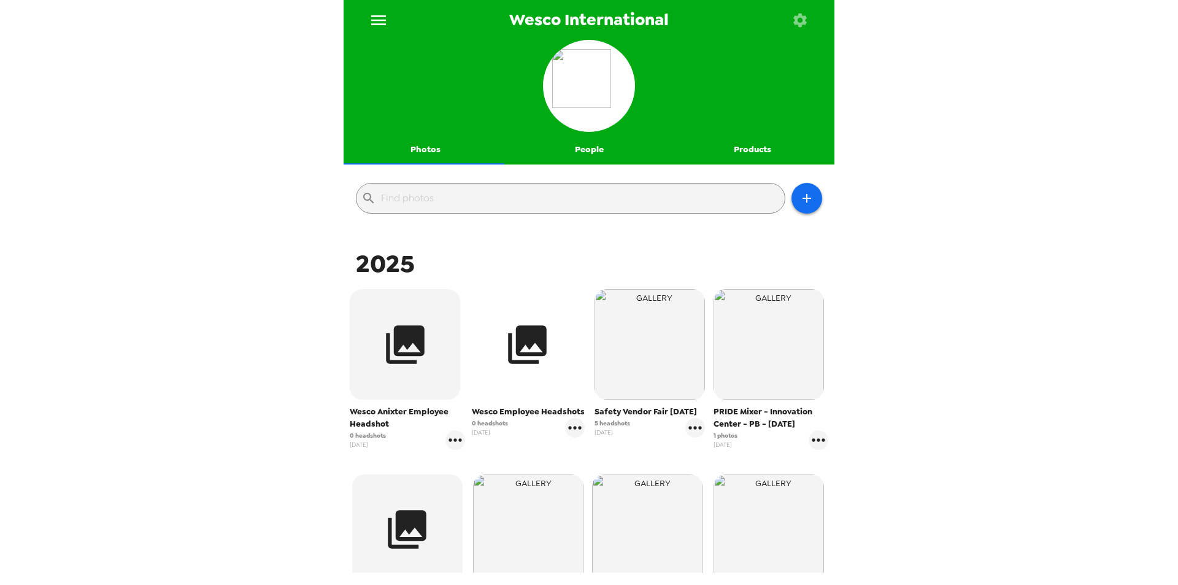
click at [514, 362] on icon "button" at bounding box center [527, 344] width 39 height 39
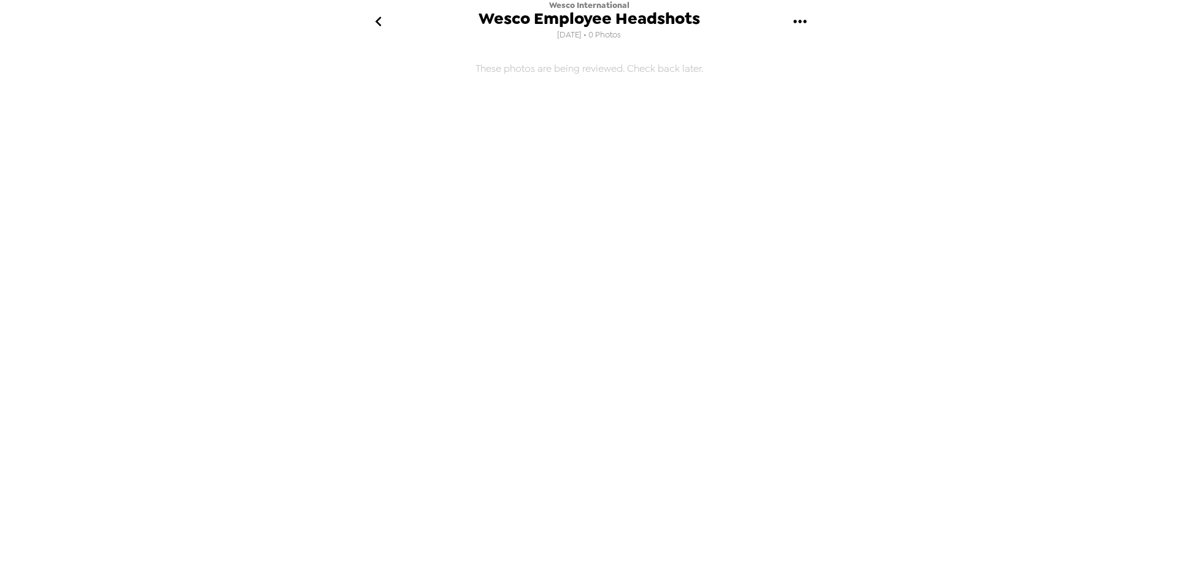
click at [790, 20] on icon "gallery menu" at bounding box center [800, 22] width 20 height 20
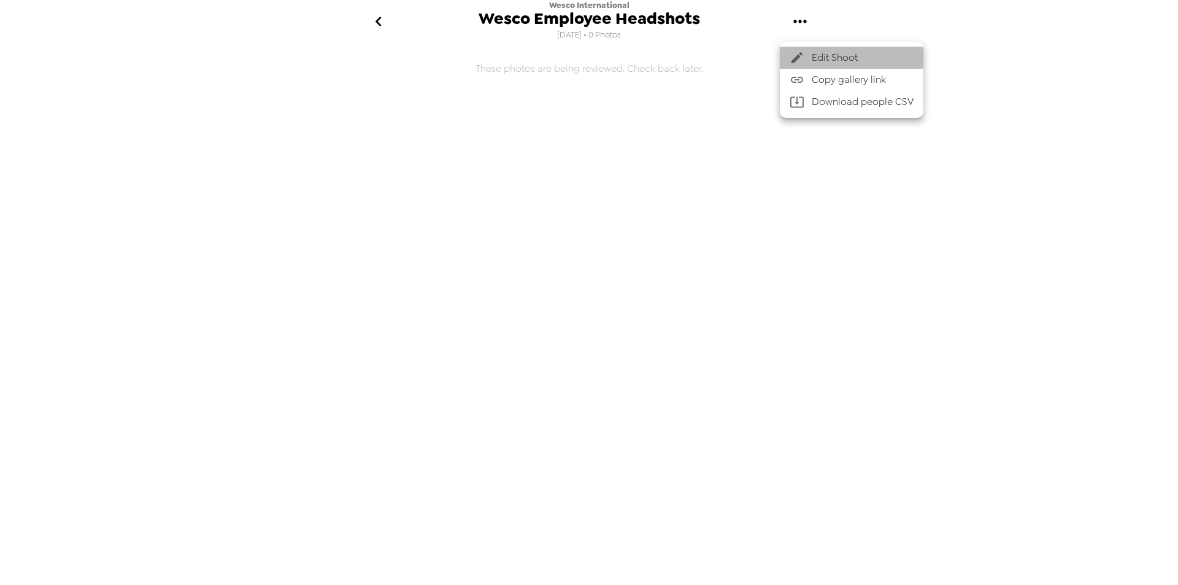
click at [833, 59] on span "Edit Shoot" at bounding box center [863, 57] width 102 height 15
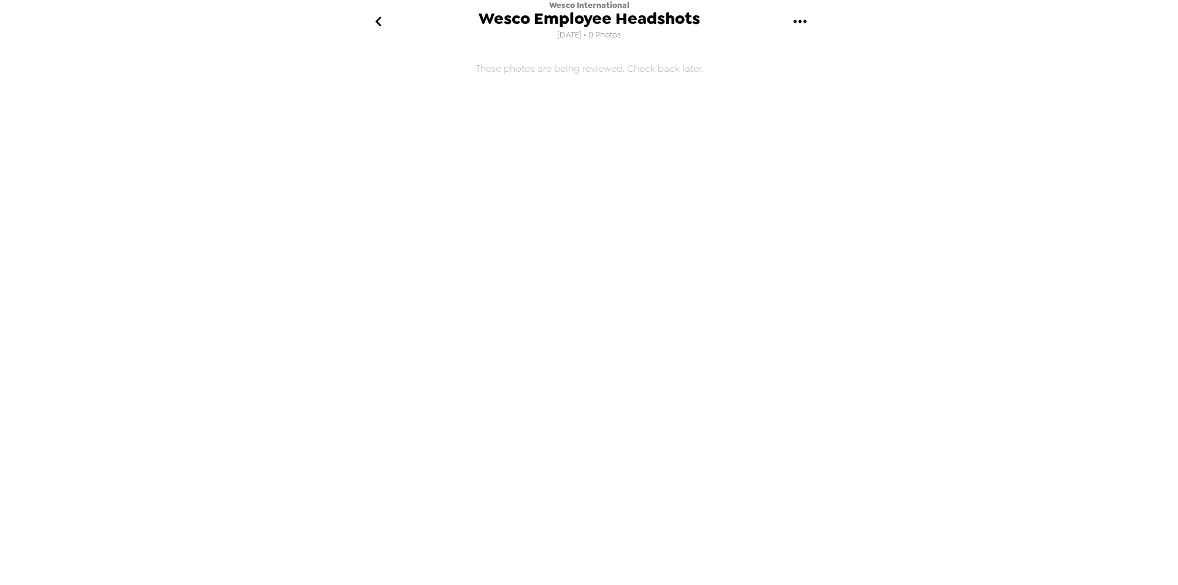
click at [379, 21] on icon "go back" at bounding box center [379, 22] width 20 height 20
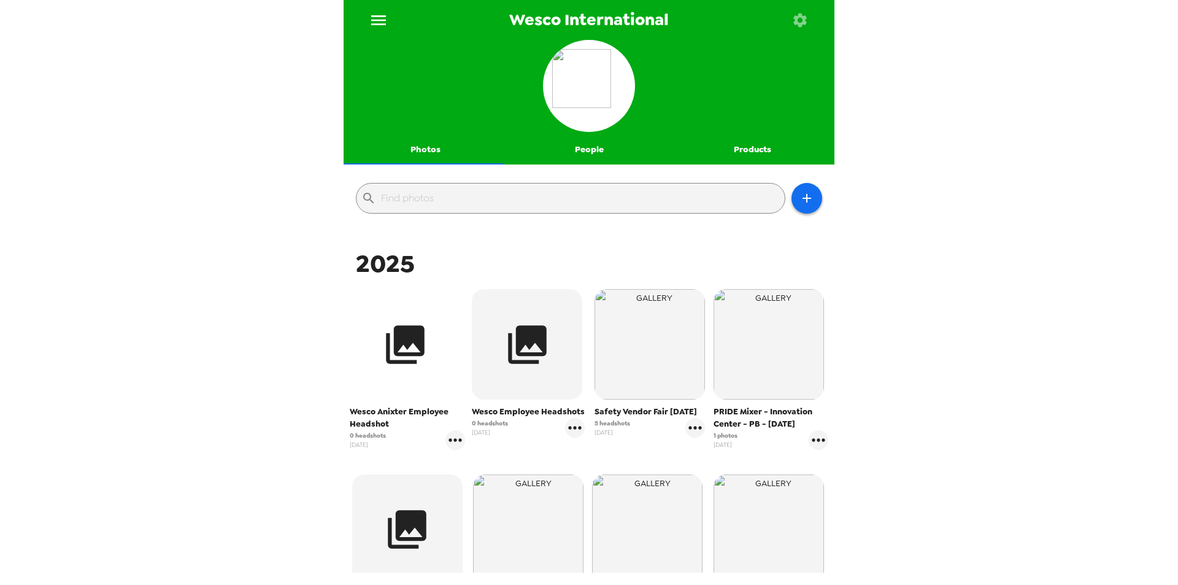
click at [372, 361] on button "button" at bounding box center [405, 344] width 110 height 110
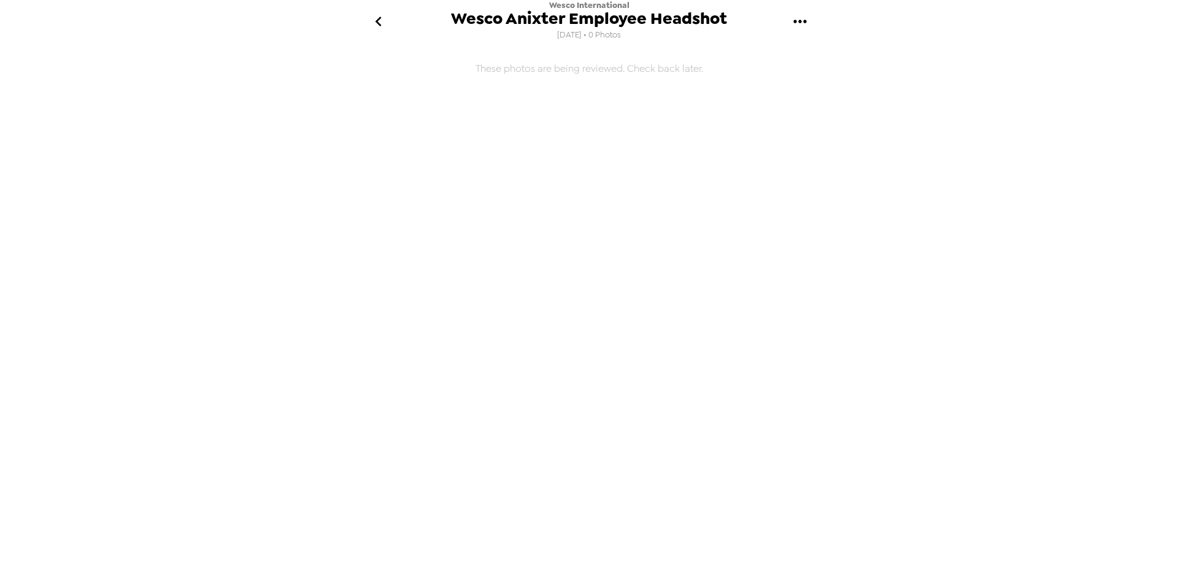
click at [799, 25] on icon "gallery menu" at bounding box center [800, 22] width 20 height 20
click at [815, 60] on span "Edit Shoot" at bounding box center [863, 57] width 102 height 15
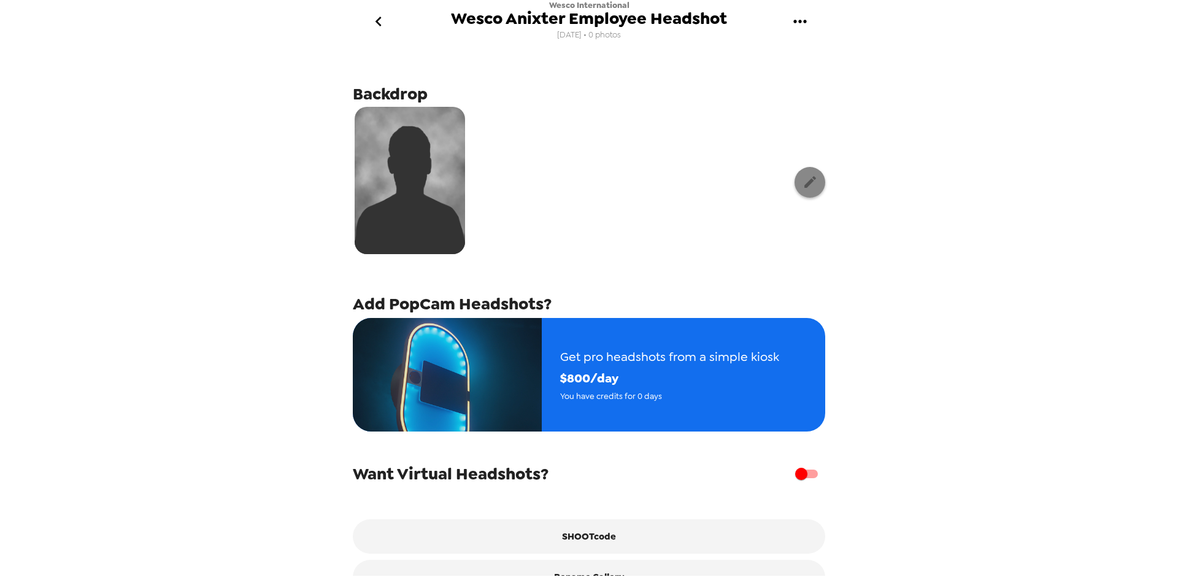
click at [810, 182] on button "button" at bounding box center [810, 182] width 31 height 31
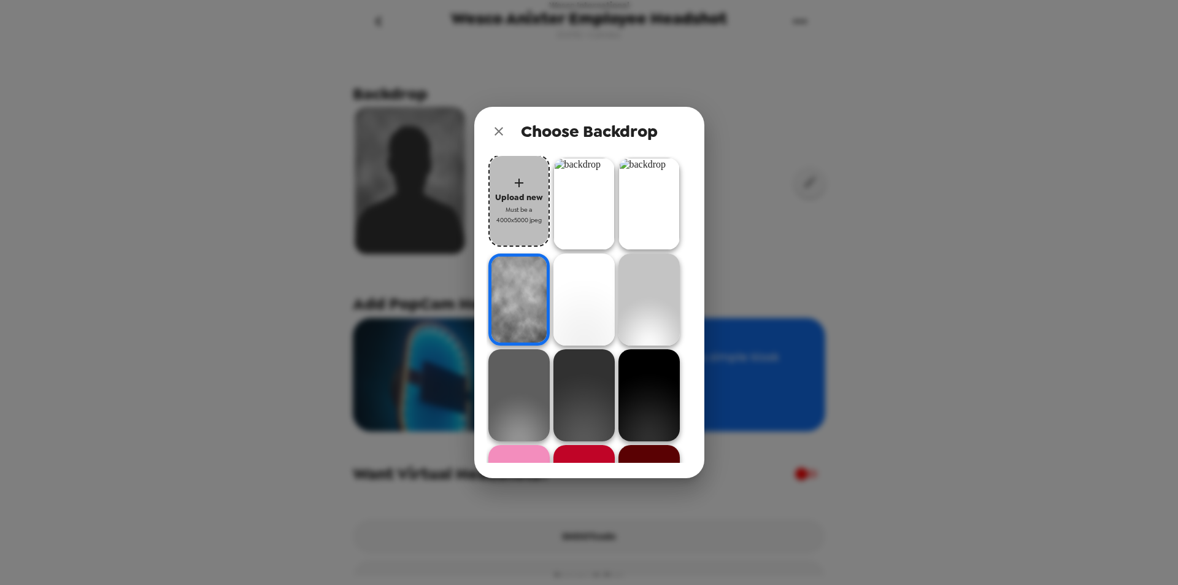
click at [520, 212] on span "Must be a 4000x5000 jpeg" at bounding box center [519, 214] width 49 height 21
click at [494, 130] on icon "close" at bounding box center [498, 131] width 15 height 15
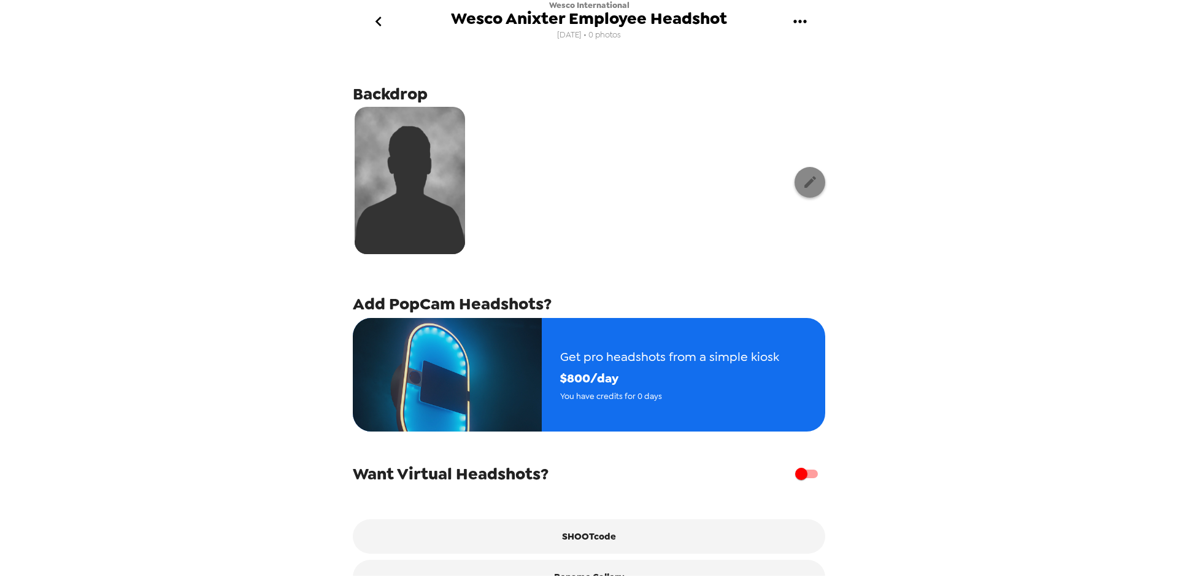
click at [798, 173] on button "button" at bounding box center [810, 182] width 31 height 31
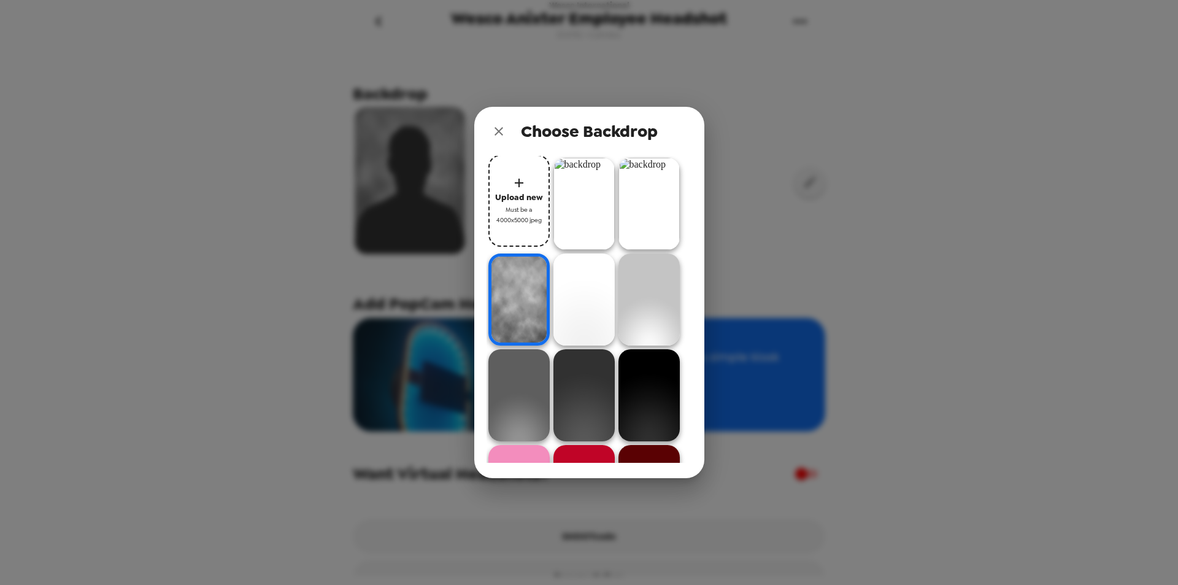
click at [514, 193] on span "Upload new" at bounding box center [519, 197] width 48 height 14
click at [745, 80] on div "Choose Backdrop Upload new Must be a 4000x5000 jpeg" at bounding box center [589, 292] width 1178 height 585
click at [504, 130] on icon "close" at bounding box center [498, 131] width 15 height 15
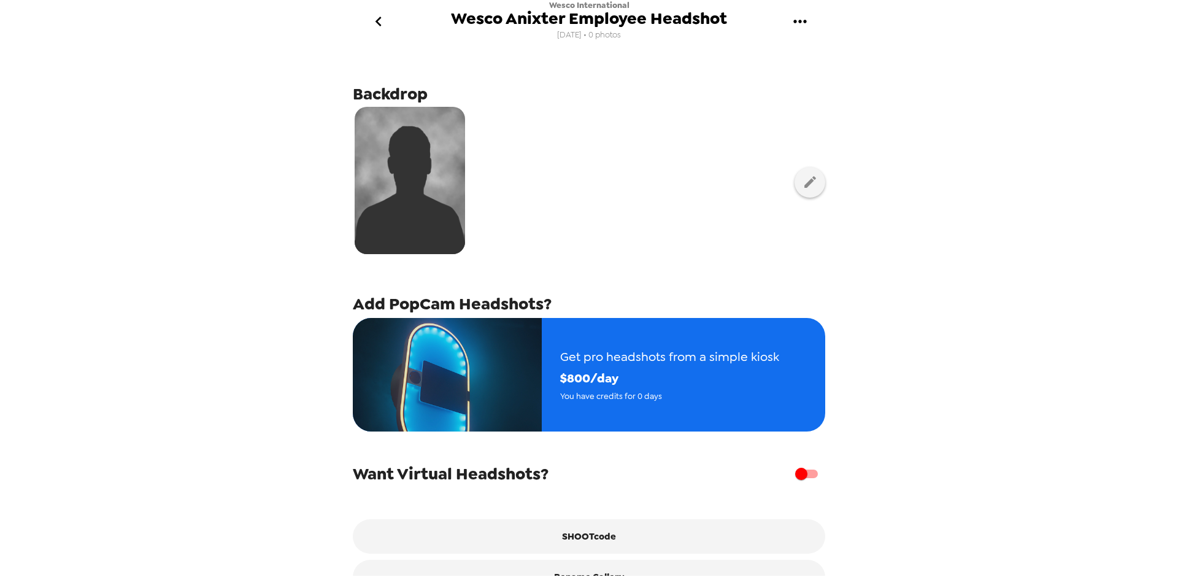
click at [795, 478] on input "checkbox" at bounding box center [801, 473] width 70 height 23
checkbox input "true"
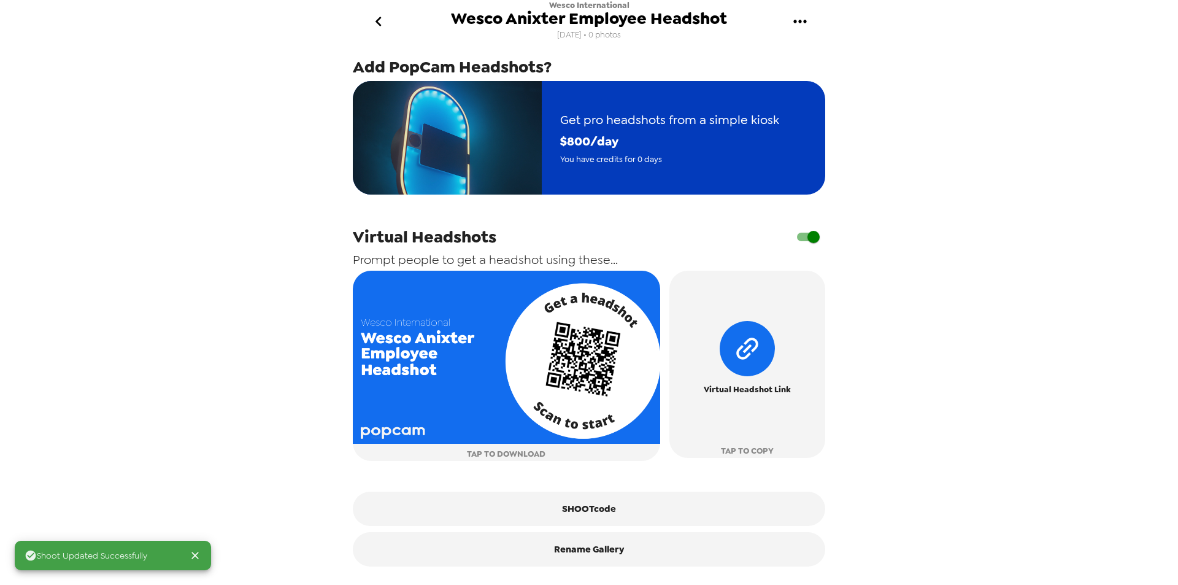
scroll to position [241, 0]
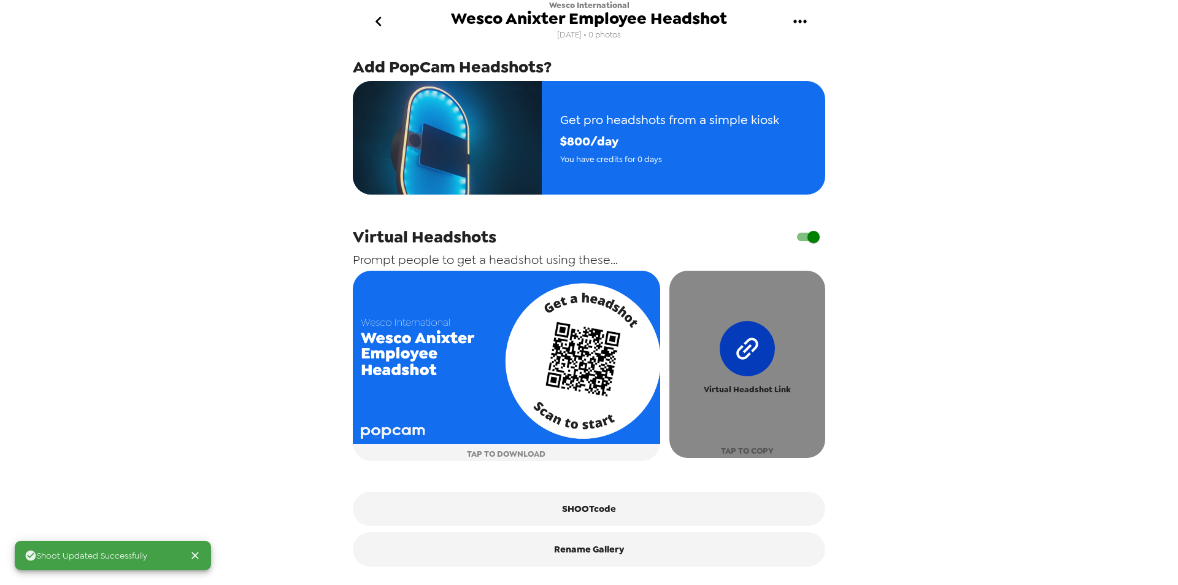
click at [742, 353] on icon "button" at bounding box center [747, 349] width 78 height 78
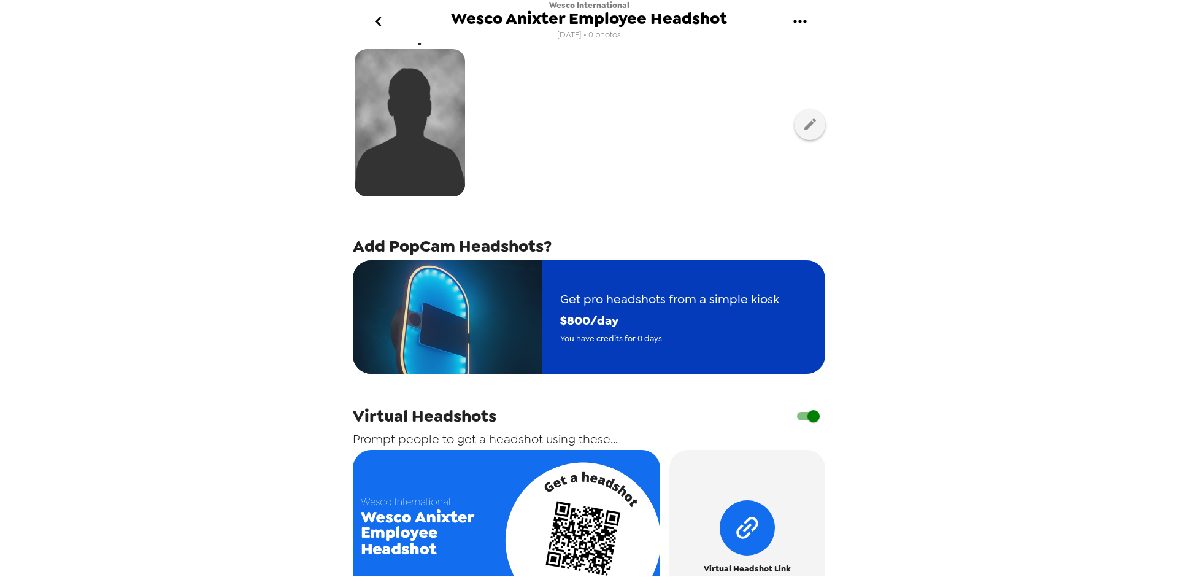
scroll to position [0, 0]
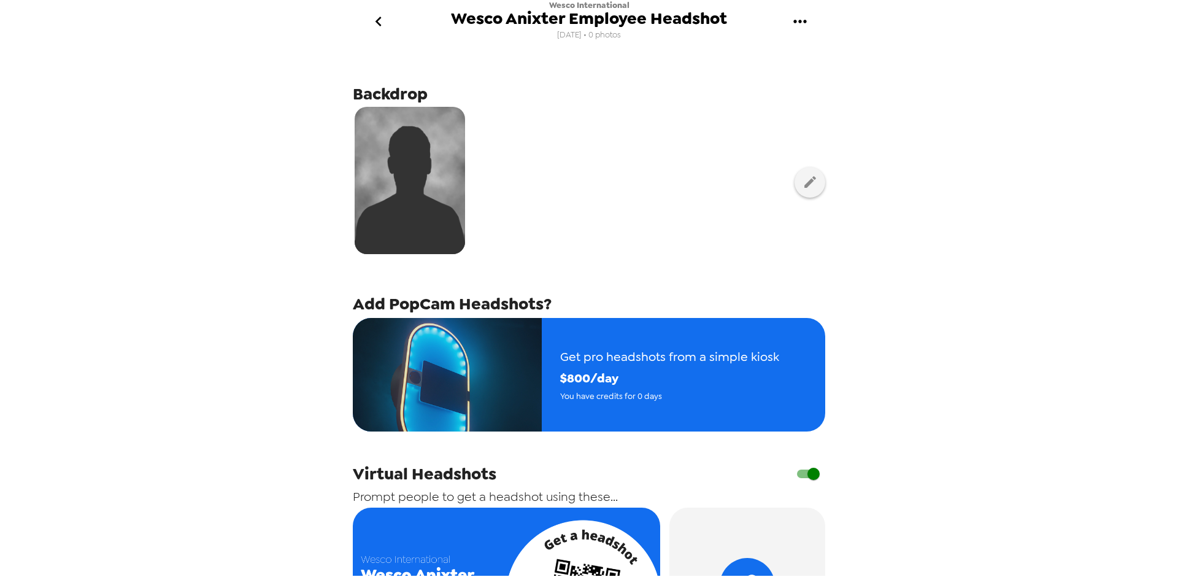
click at [382, 23] on icon "go back" at bounding box center [379, 22] width 20 height 20
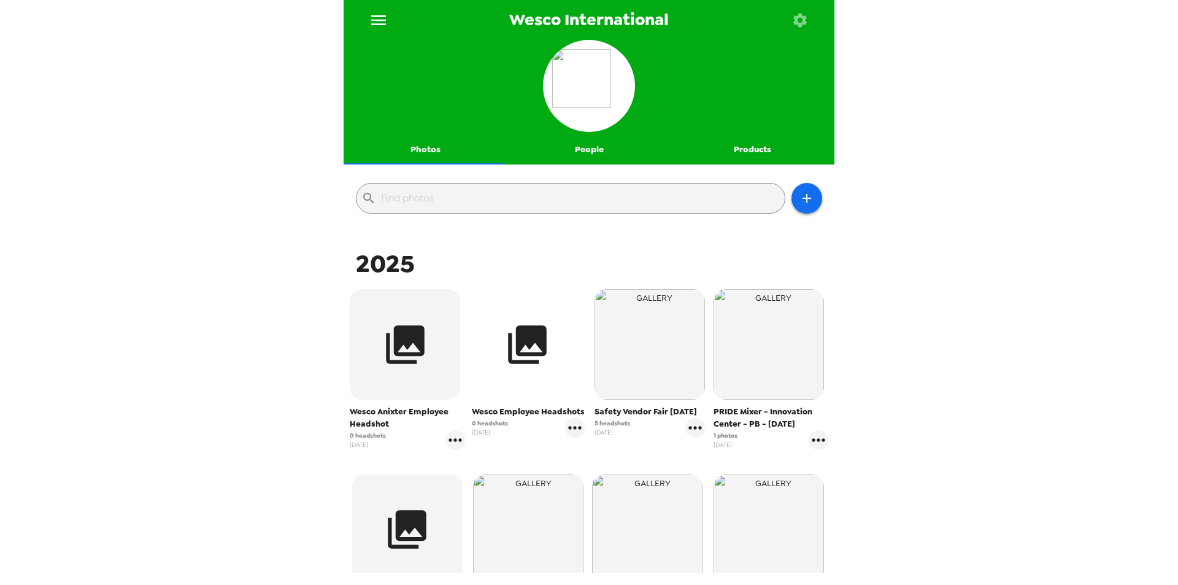
click at [544, 364] on icon "button" at bounding box center [527, 344] width 46 height 46
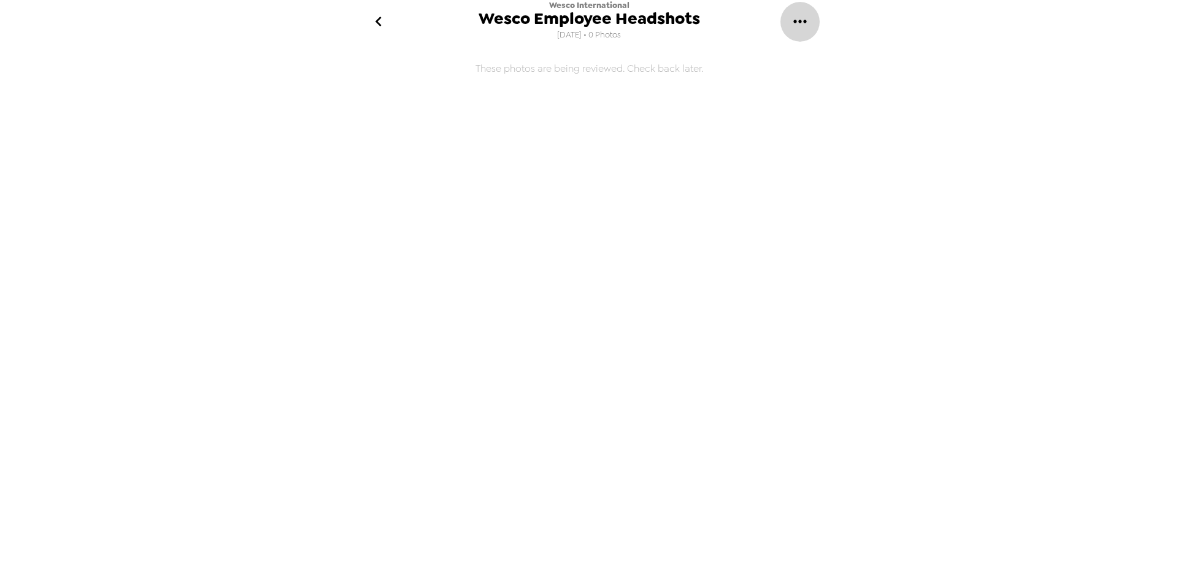
click at [800, 20] on icon "gallery menu" at bounding box center [799, 21] width 13 height 3
click at [800, 20] on div at bounding box center [589, 292] width 1178 height 585
click at [800, 20] on icon "gallery menu" at bounding box center [799, 21] width 13 height 3
click at [828, 59] on span "Edit Shoot" at bounding box center [863, 57] width 102 height 15
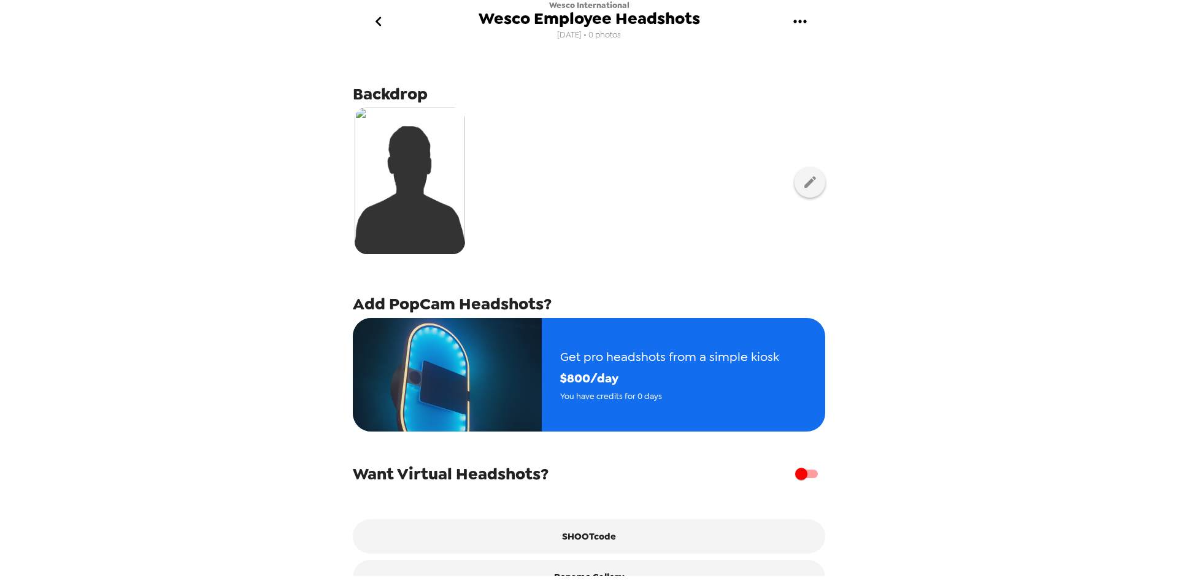
click at [799, 483] on input "checkbox" at bounding box center [801, 473] width 70 height 23
checkbox input "true"
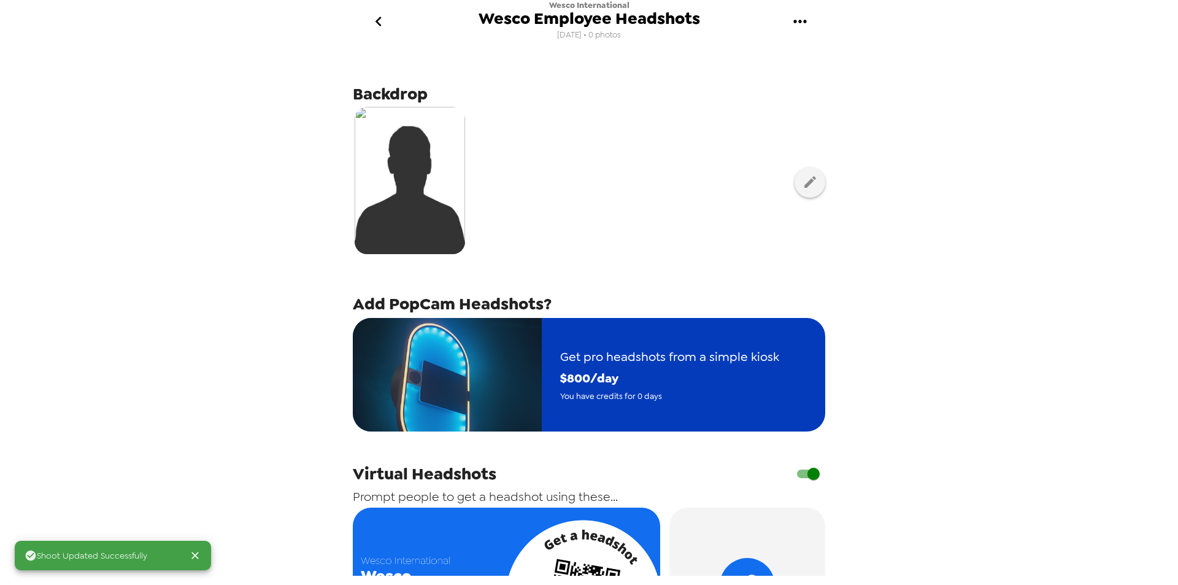
scroll to position [151, 0]
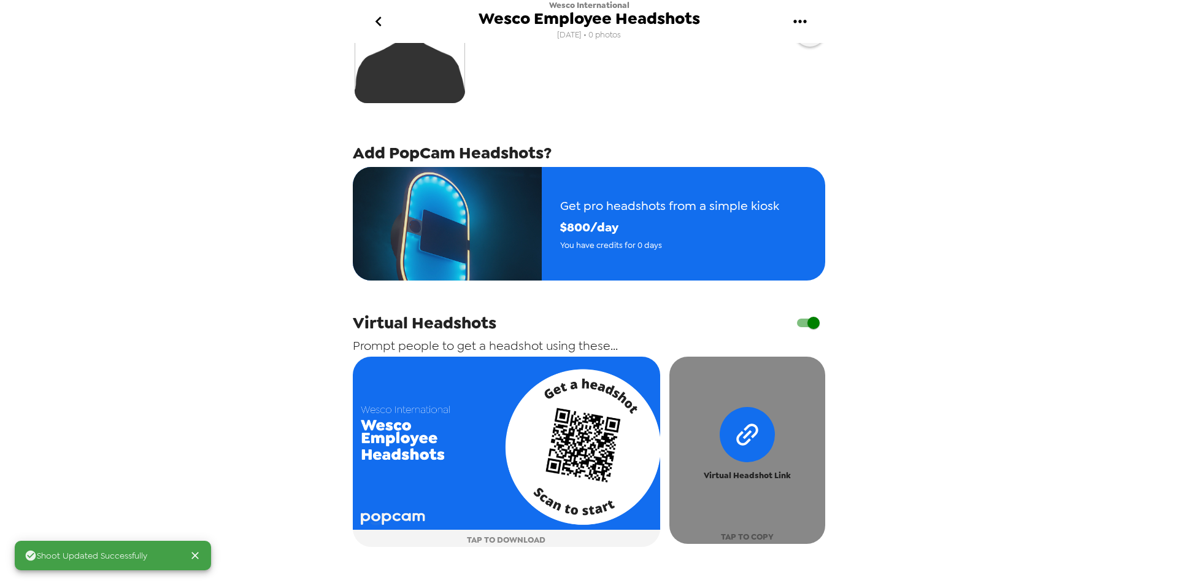
click at [732, 468] on div "Virtual Headshot Link" at bounding box center [747, 444] width 146 height 75
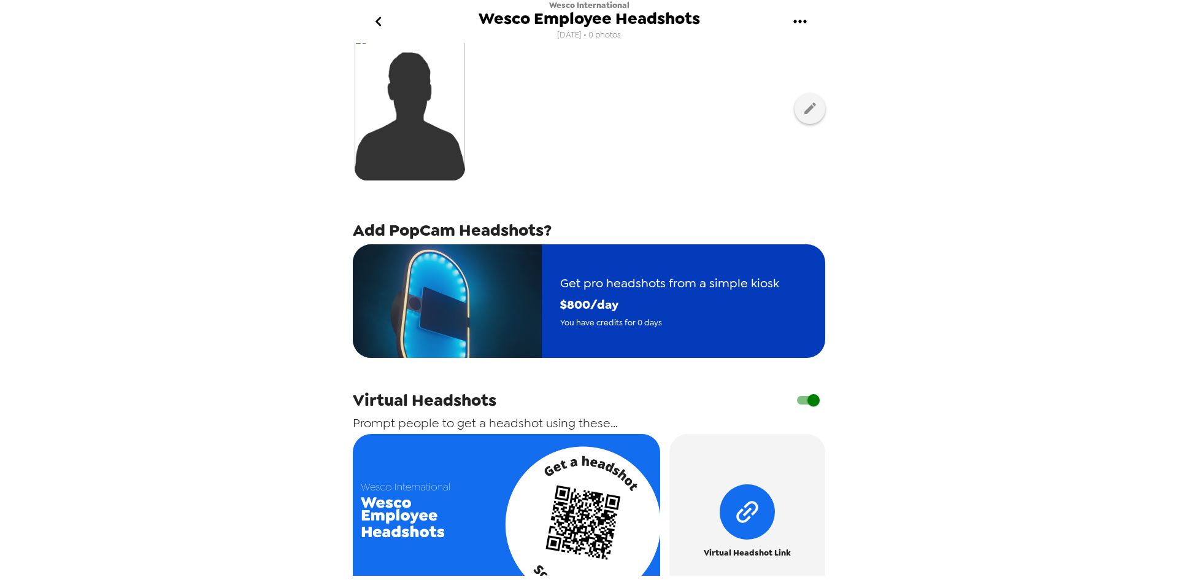
scroll to position [0, 0]
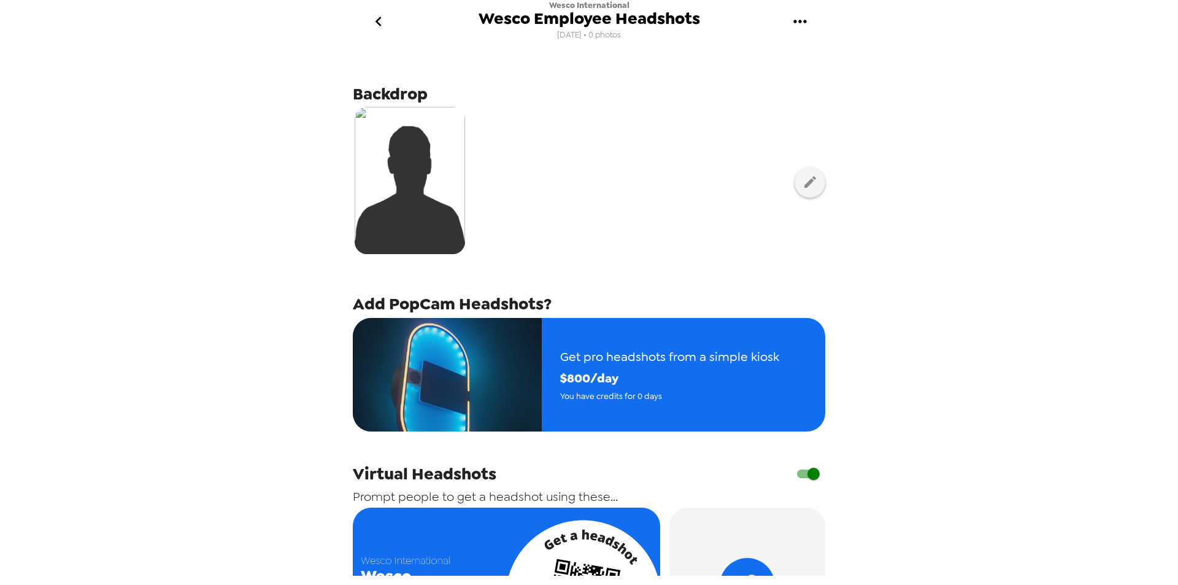
click at [379, 21] on icon "go back" at bounding box center [379, 22] width 20 height 20
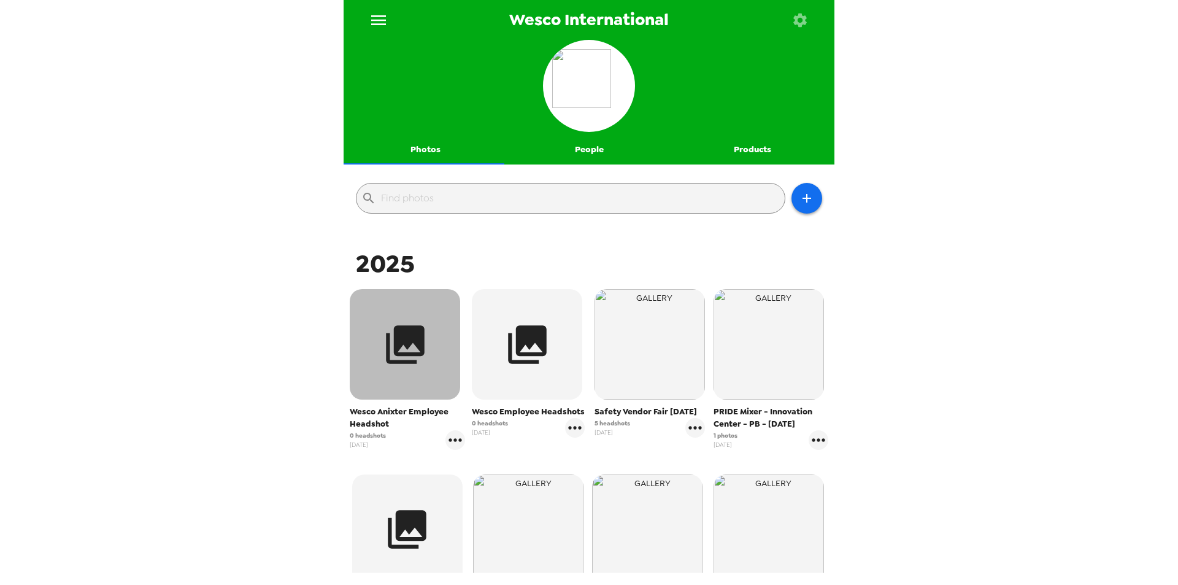
click at [387, 338] on icon "button" at bounding box center [405, 344] width 39 height 39
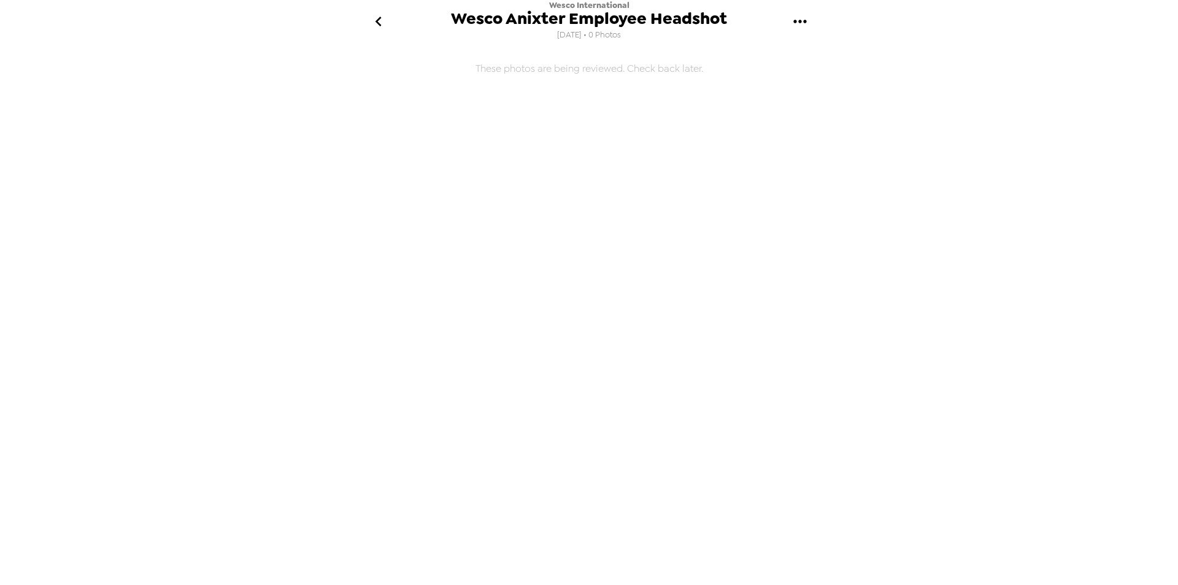
click at [801, 20] on icon "gallery menu" at bounding box center [799, 21] width 13 height 3
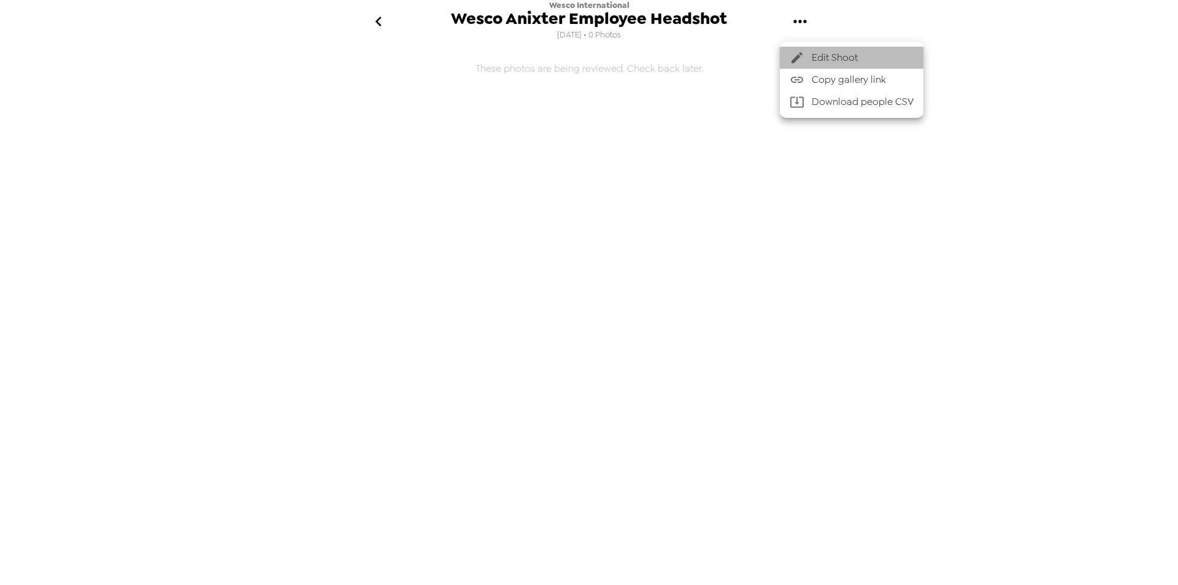
click at [826, 54] on span "Edit Shoot" at bounding box center [863, 57] width 102 height 15
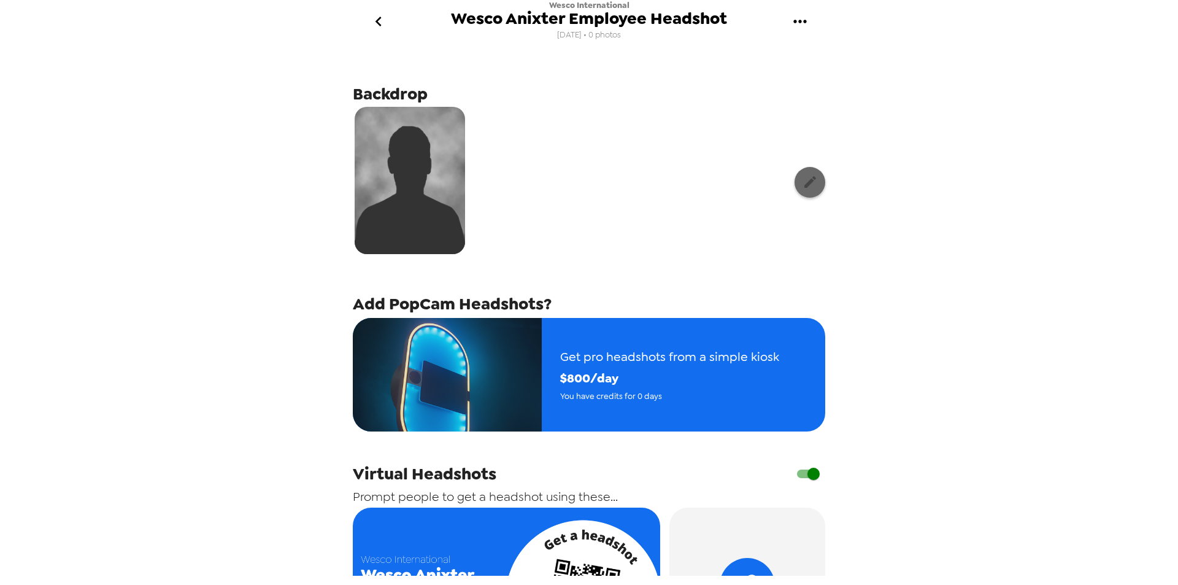
click at [801, 194] on button "button" at bounding box center [810, 182] width 31 height 31
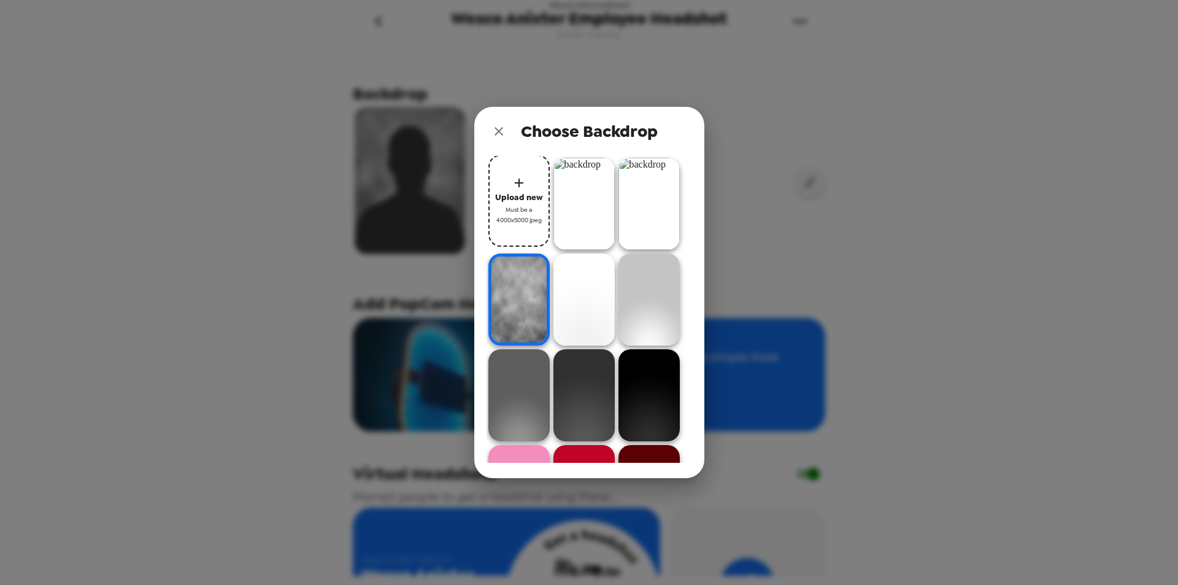
click at [569, 201] on img at bounding box center [583, 204] width 61 height 92
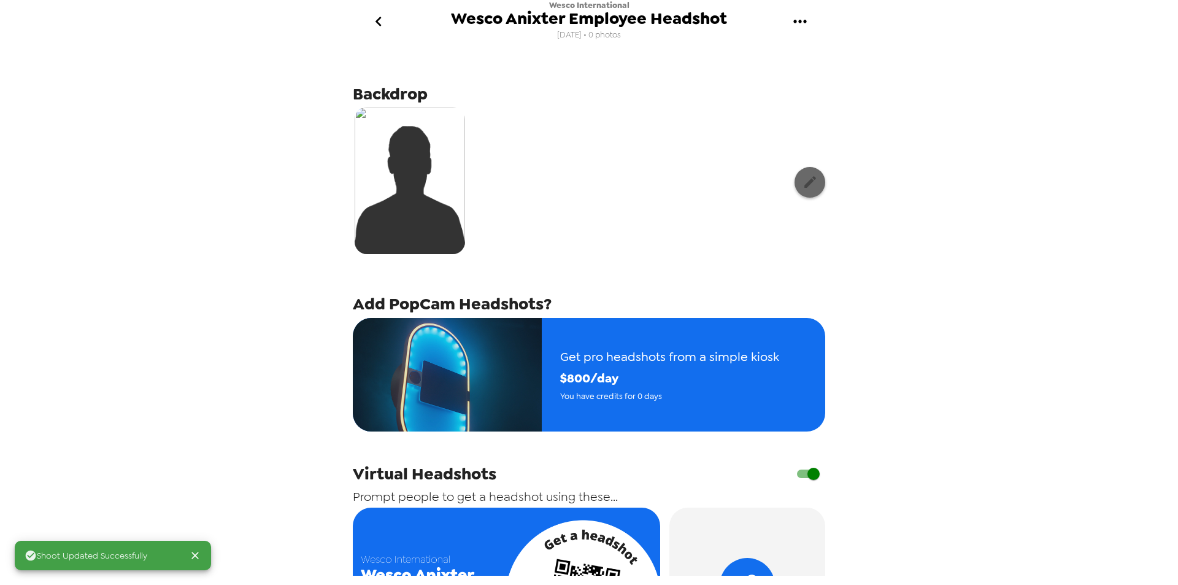
click at [802, 187] on icon "button" at bounding box center [809, 181] width 15 height 15
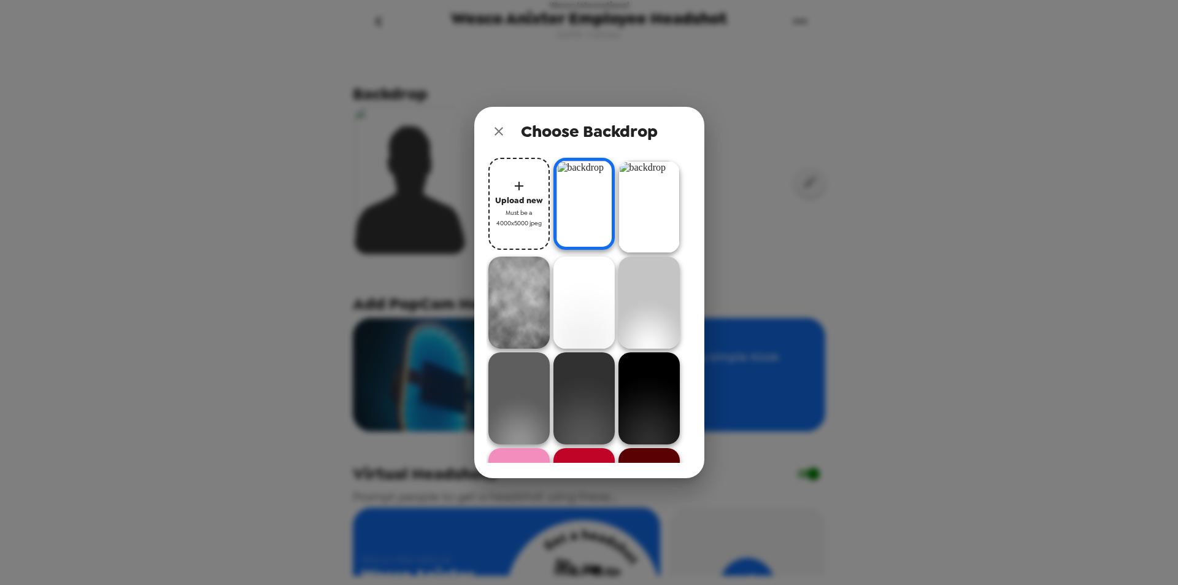
drag, startPoint x: 599, startPoint y: 217, endPoint x: 755, endPoint y: 145, distance: 171.8
click at [755, 145] on div "Choose Backdrop Upload new Must be a 4000x5000 jpeg" at bounding box center [589, 292] width 1178 height 585
click at [502, 133] on icon "close" at bounding box center [498, 131] width 15 height 15
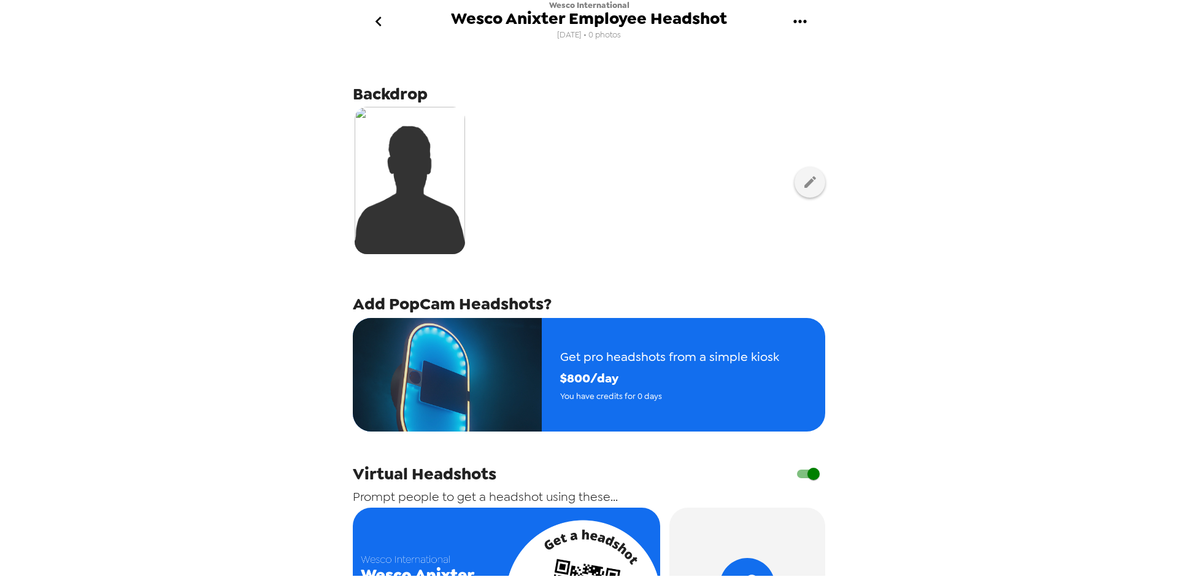
click at [373, 23] on icon "go back" at bounding box center [379, 22] width 20 height 20
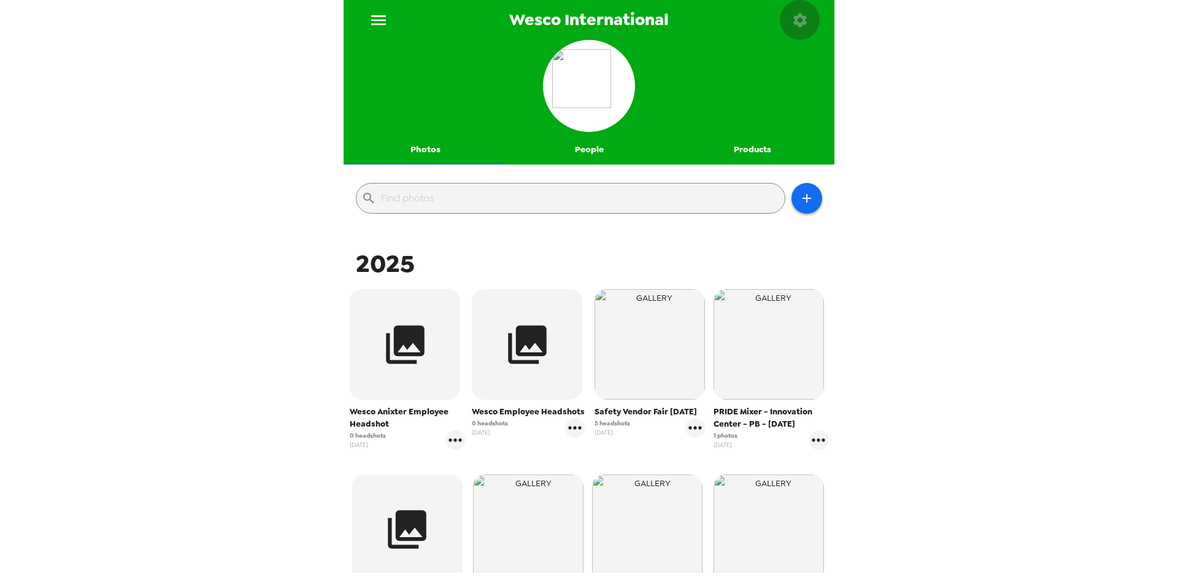
click at [799, 22] on icon "button" at bounding box center [799, 20] width 17 height 17
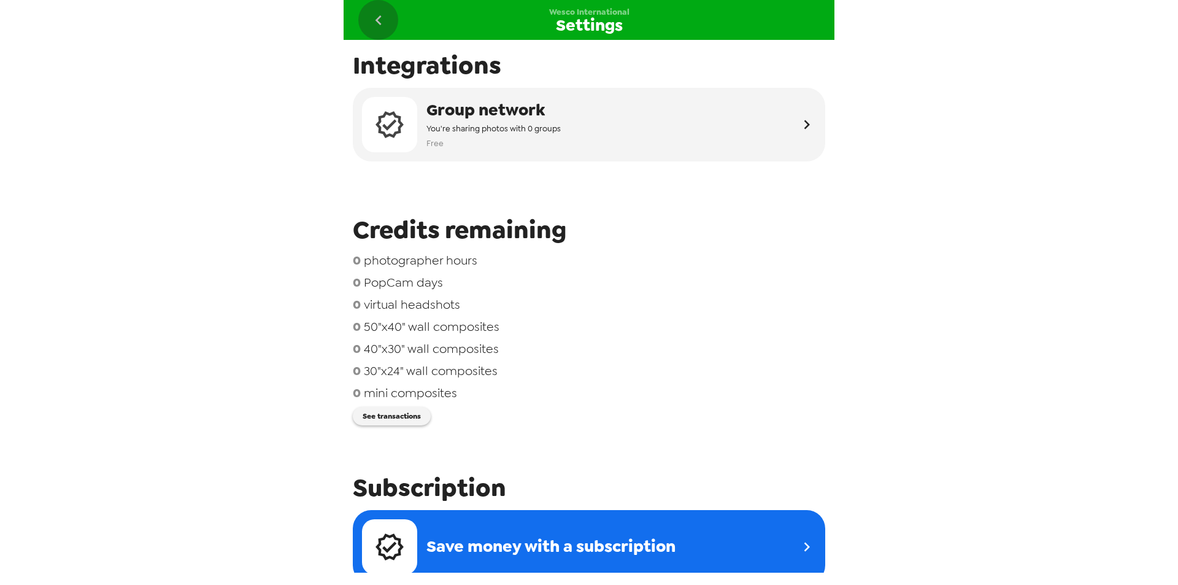
click at [380, 25] on icon "go back" at bounding box center [379, 20] width 20 height 20
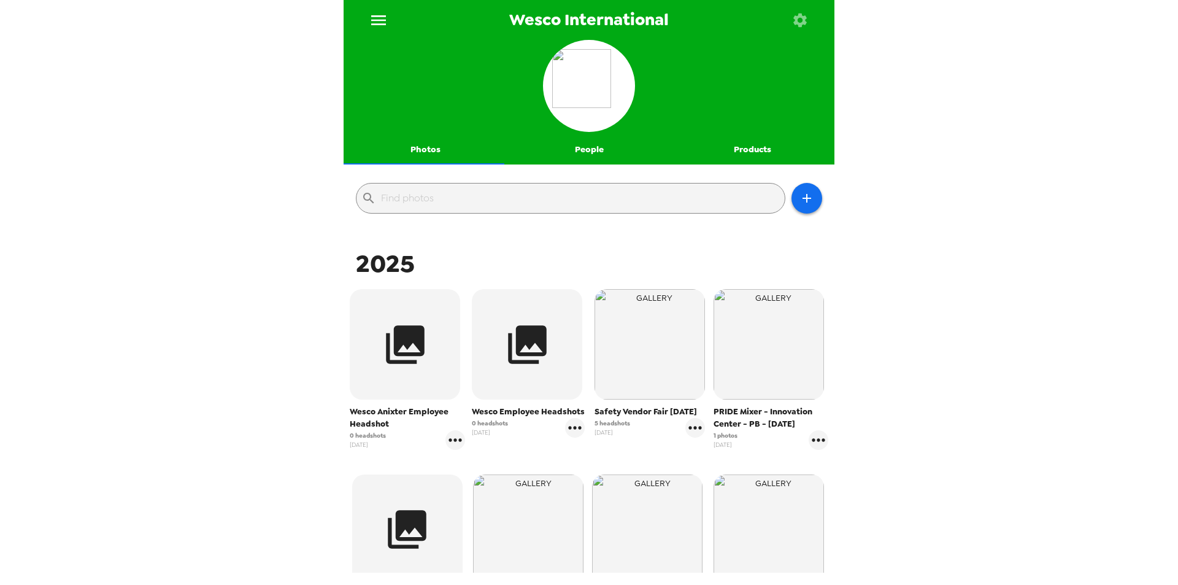
click at [379, 18] on icon "menu" at bounding box center [379, 20] width 20 height 20
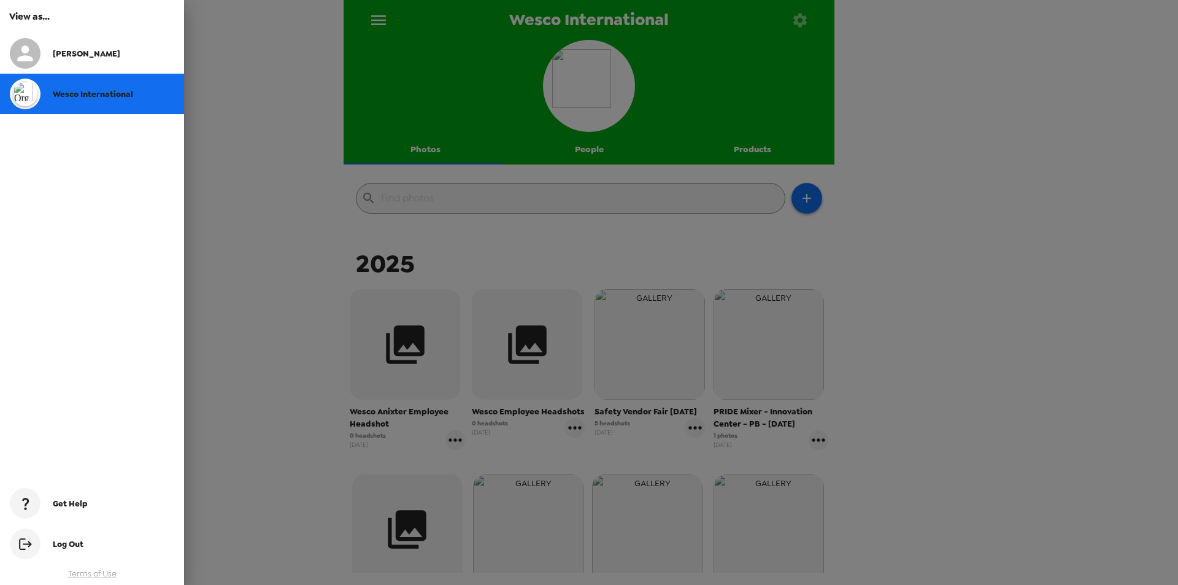
click at [379, 18] on div at bounding box center [589, 292] width 1178 height 585
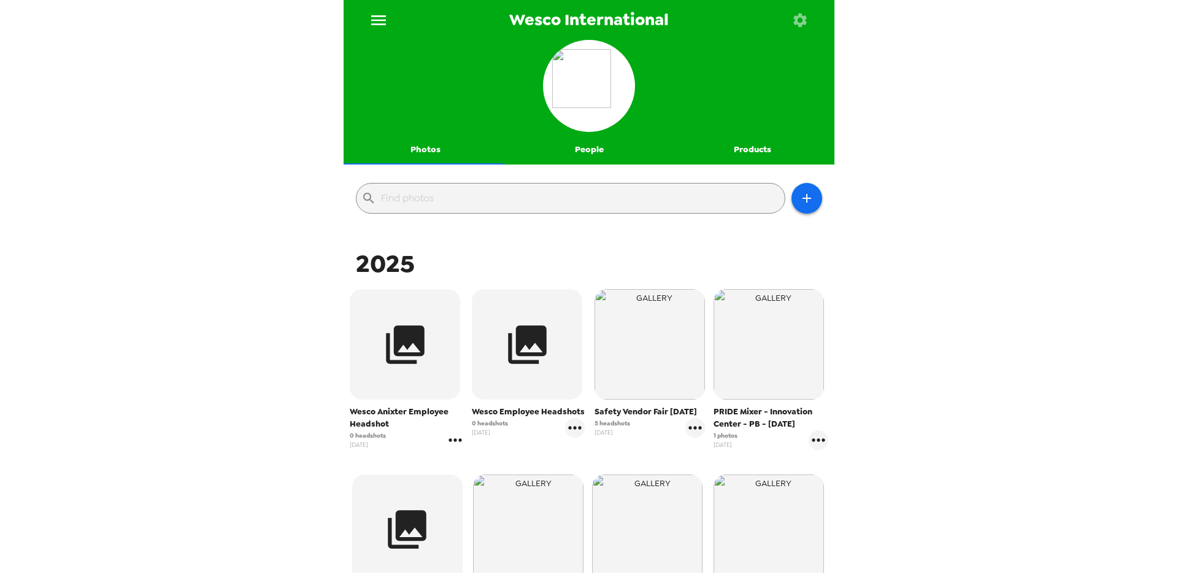
click at [455, 443] on icon "gallery menu" at bounding box center [455, 440] width 20 height 20
click at [490, 464] on span "Edit Shoot" at bounding box center [526, 465] width 102 height 15
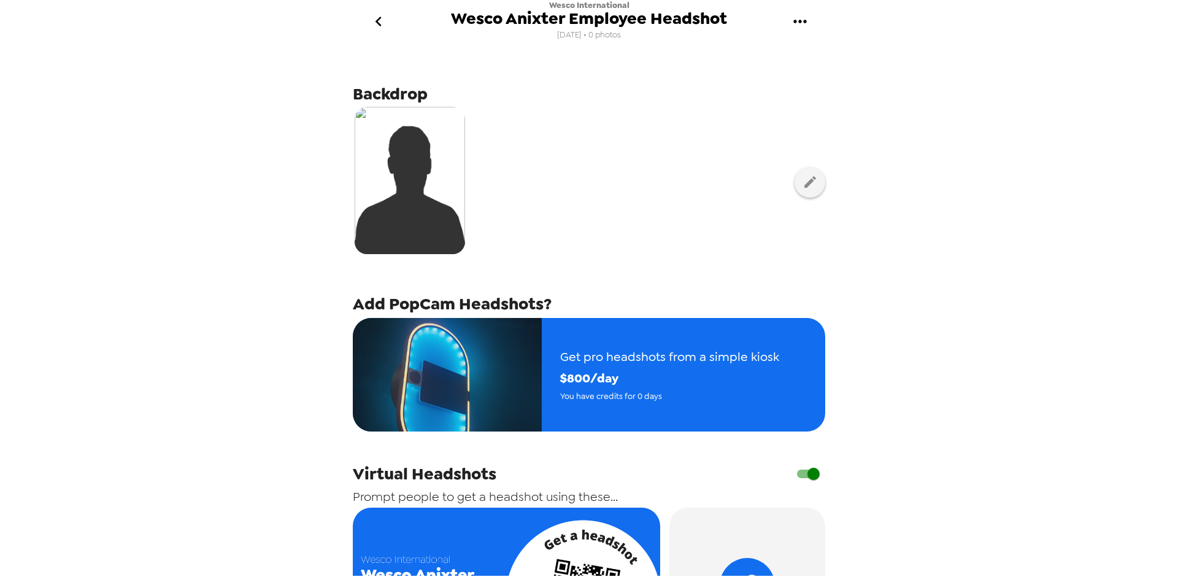
click at [795, 23] on icon "gallery menu" at bounding box center [800, 22] width 20 height 20
click at [379, 188] on div at bounding box center [589, 292] width 1178 height 585
click at [417, 178] on img at bounding box center [410, 180] width 110 height 147
click at [813, 188] on button "button" at bounding box center [810, 182] width 31 height 31
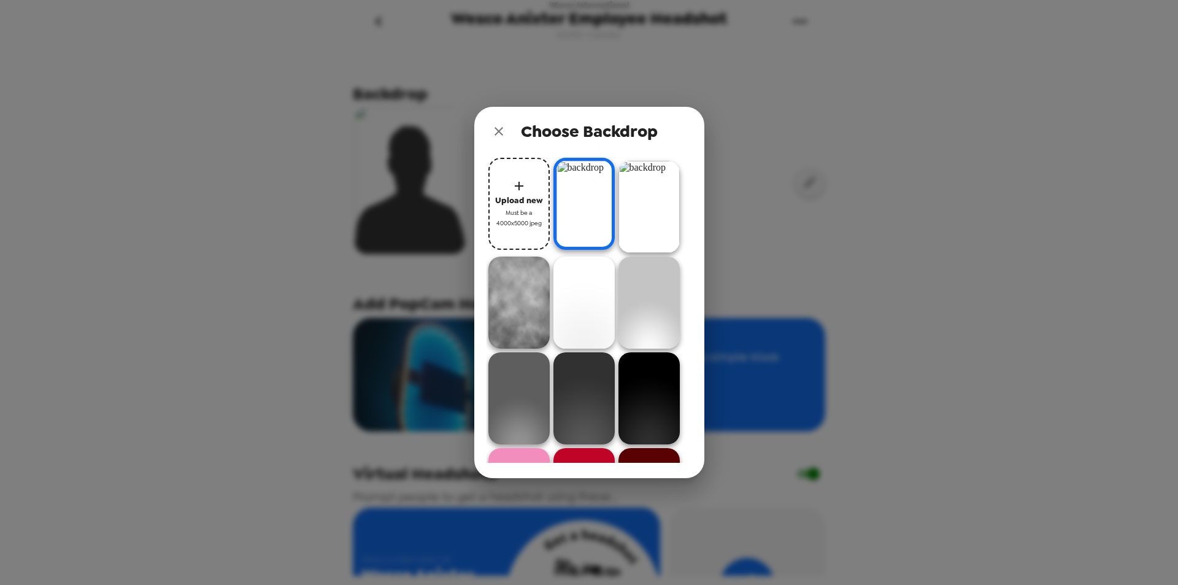
click at [934, 231] on div "Choose Backdrop Upload new Must be a 4000x5000 jpeg" at bounding box center [589, 292] width 1178 height 585
click at [271, 80] on div "Choose Backdrop Upload new Must be a 4000x5000 jpeg" at bounding box center [589, 292] width 1178 height 585
click at [506, 128] on icon "close" at bounding box center [498, 131] width 15 height 15
